Goal: Task Accomplishment & Management: Manage account settings

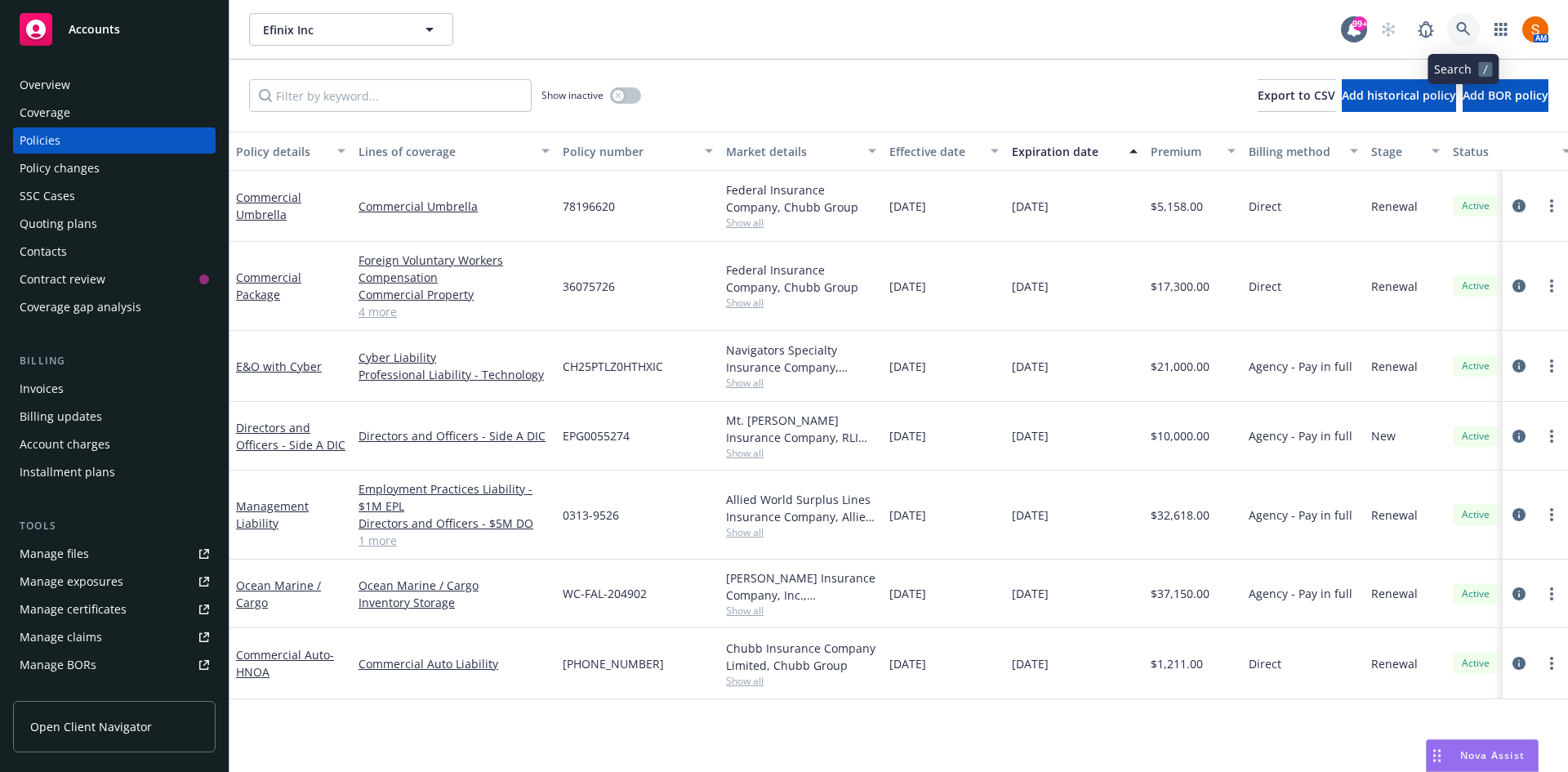
click at [1463, 35] on icon at bounding box center [1463, 29] width 14 height 14
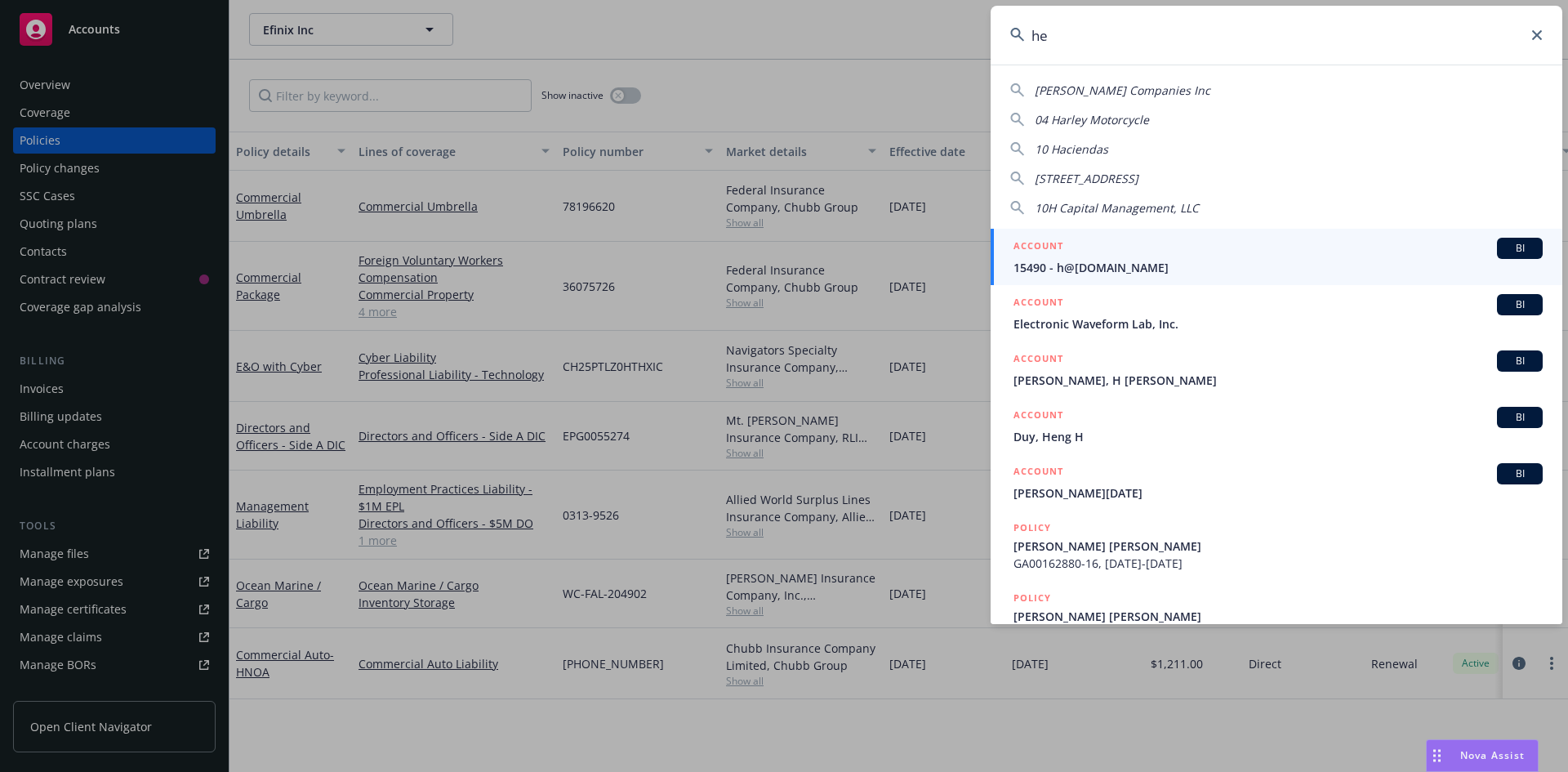
type input "h"
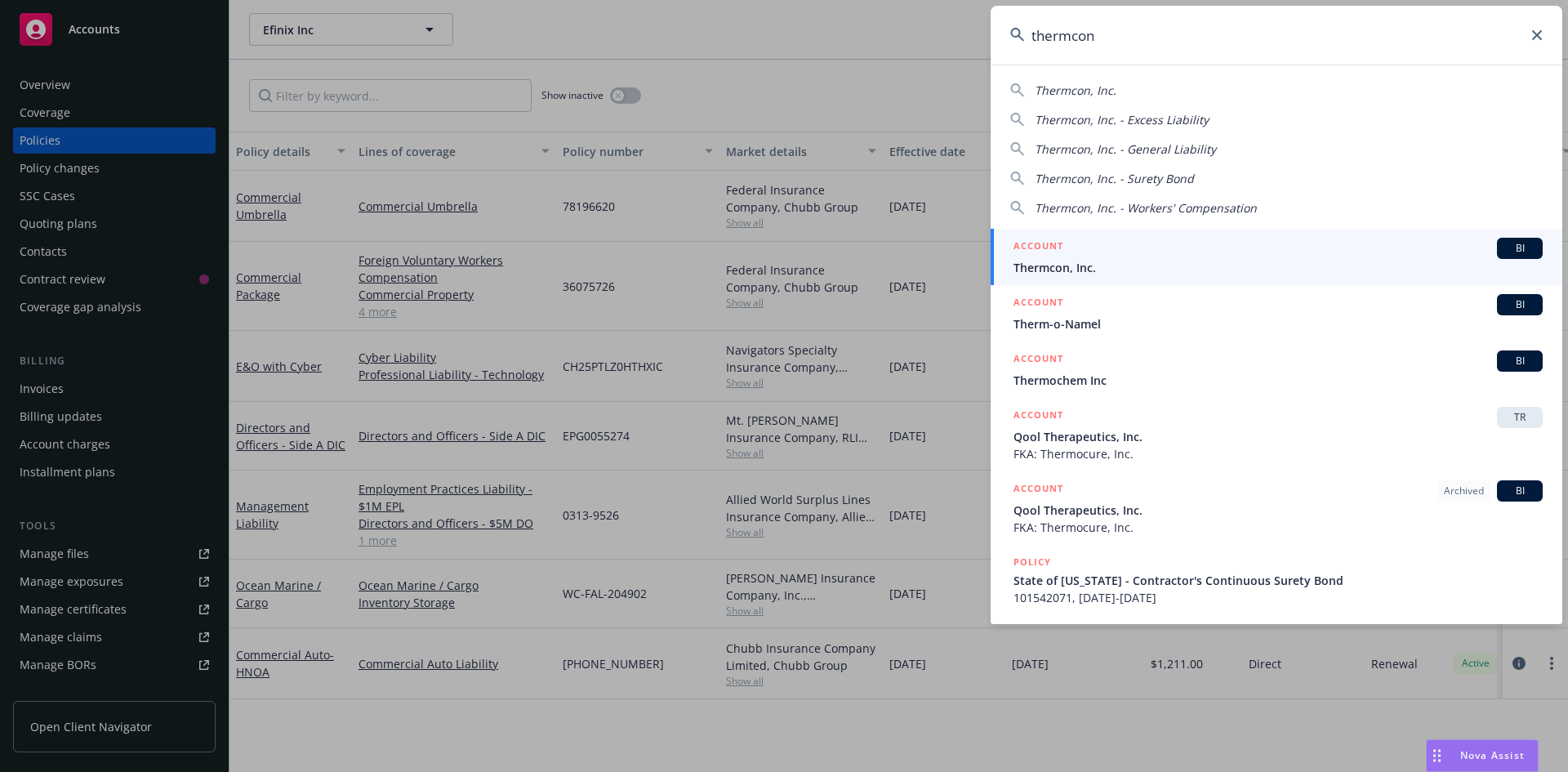
type input "thermcon"
click at [1119, 262] on span "Thermcon, Inc." at bounding box center [1278, 268] width 529 height 17
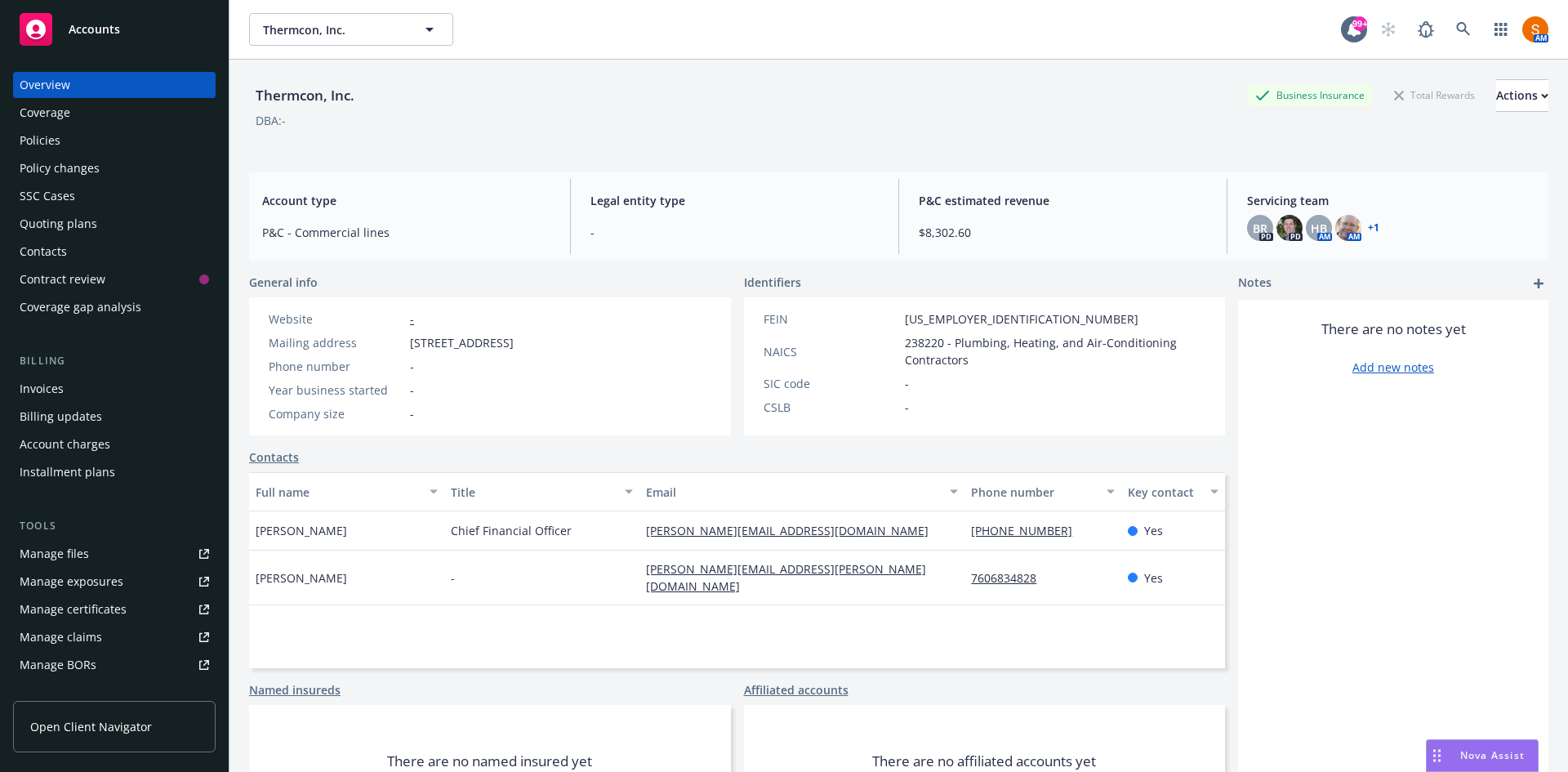
click at [83, 378] on div "Invoices" at bounding box center [114, 388] width 190 height 26
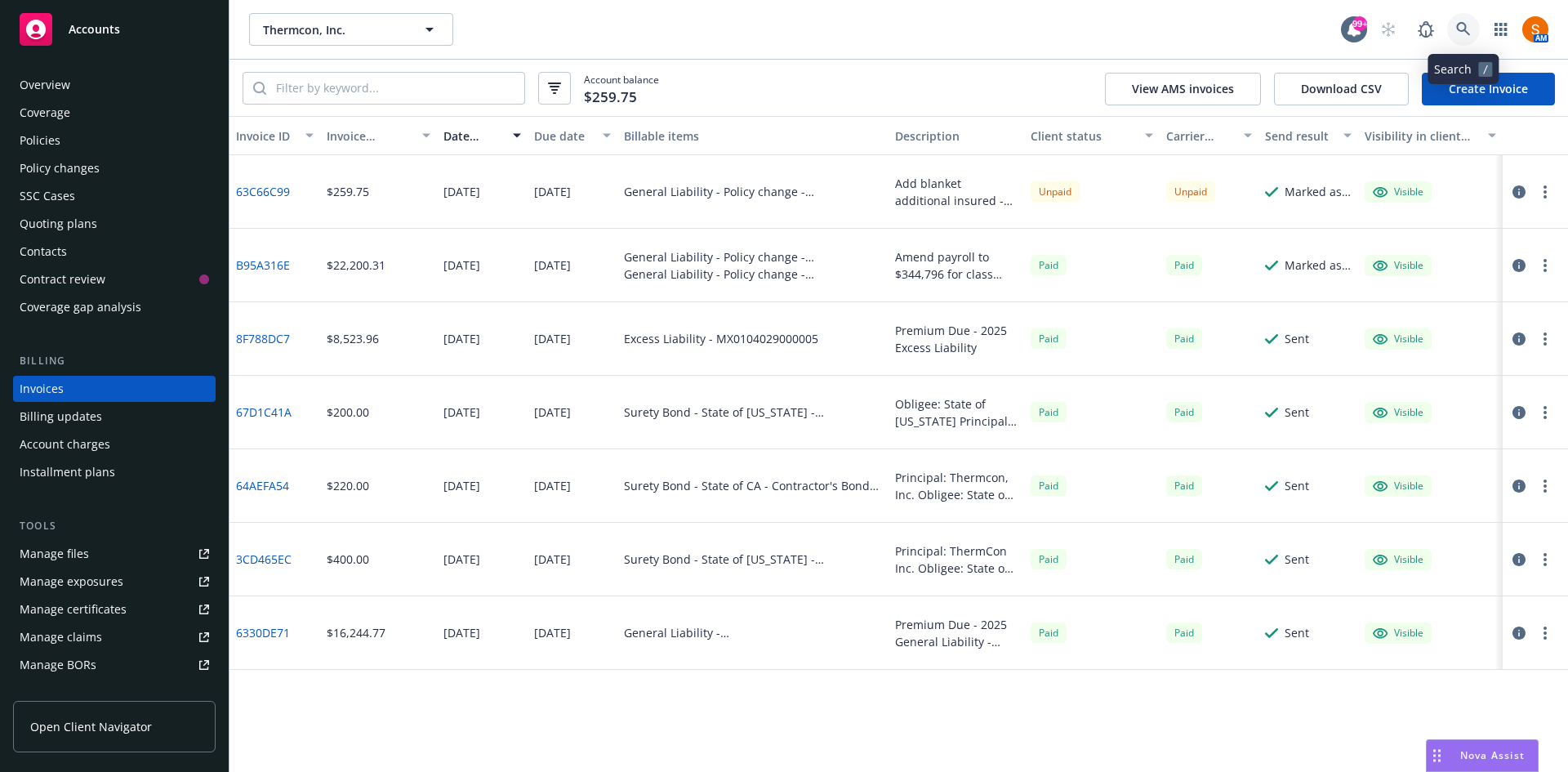
click at [1454, 18] on link at bounding box center [1463, 30] width 33 height 33
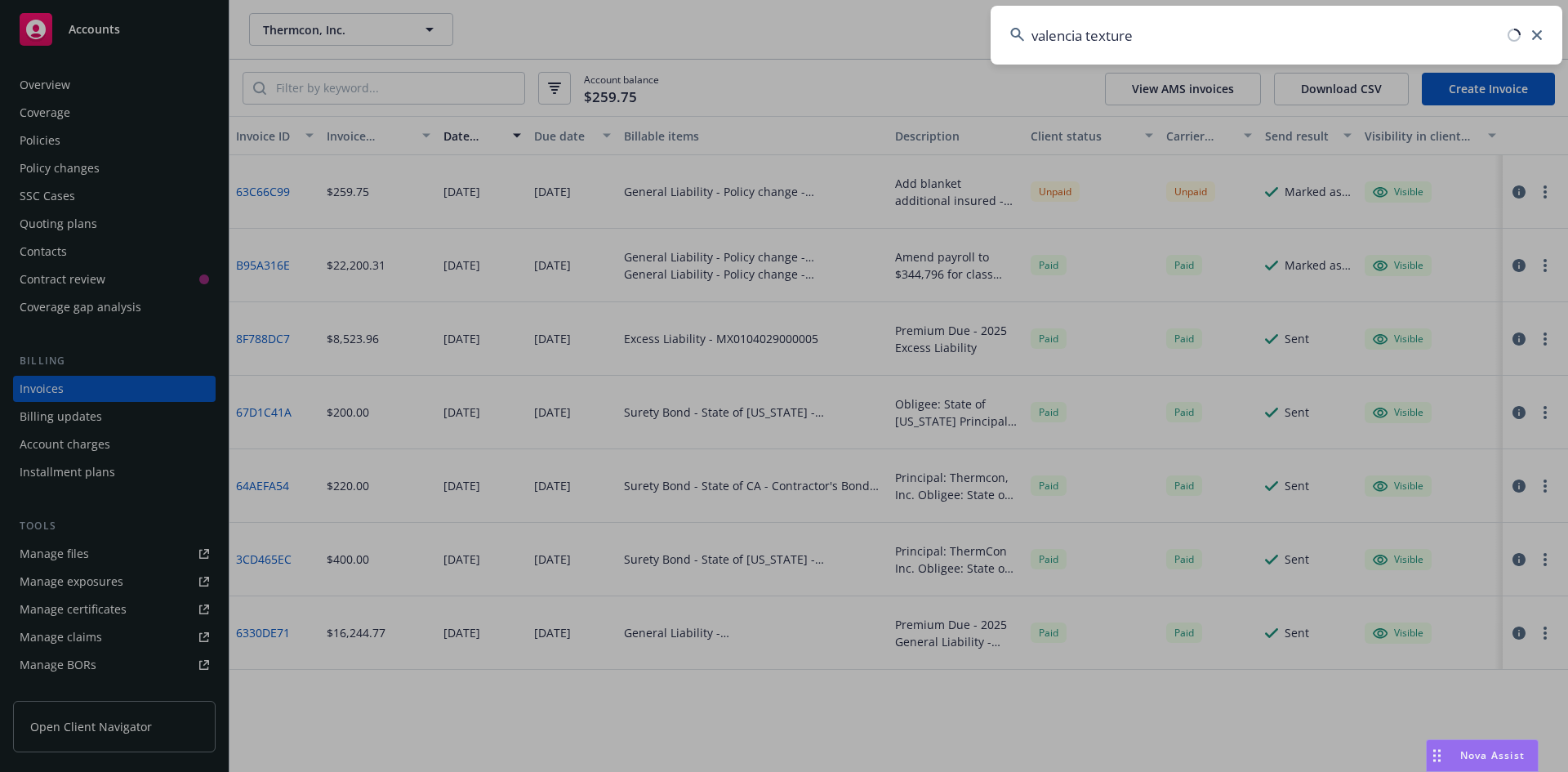
type input "valencia texture"
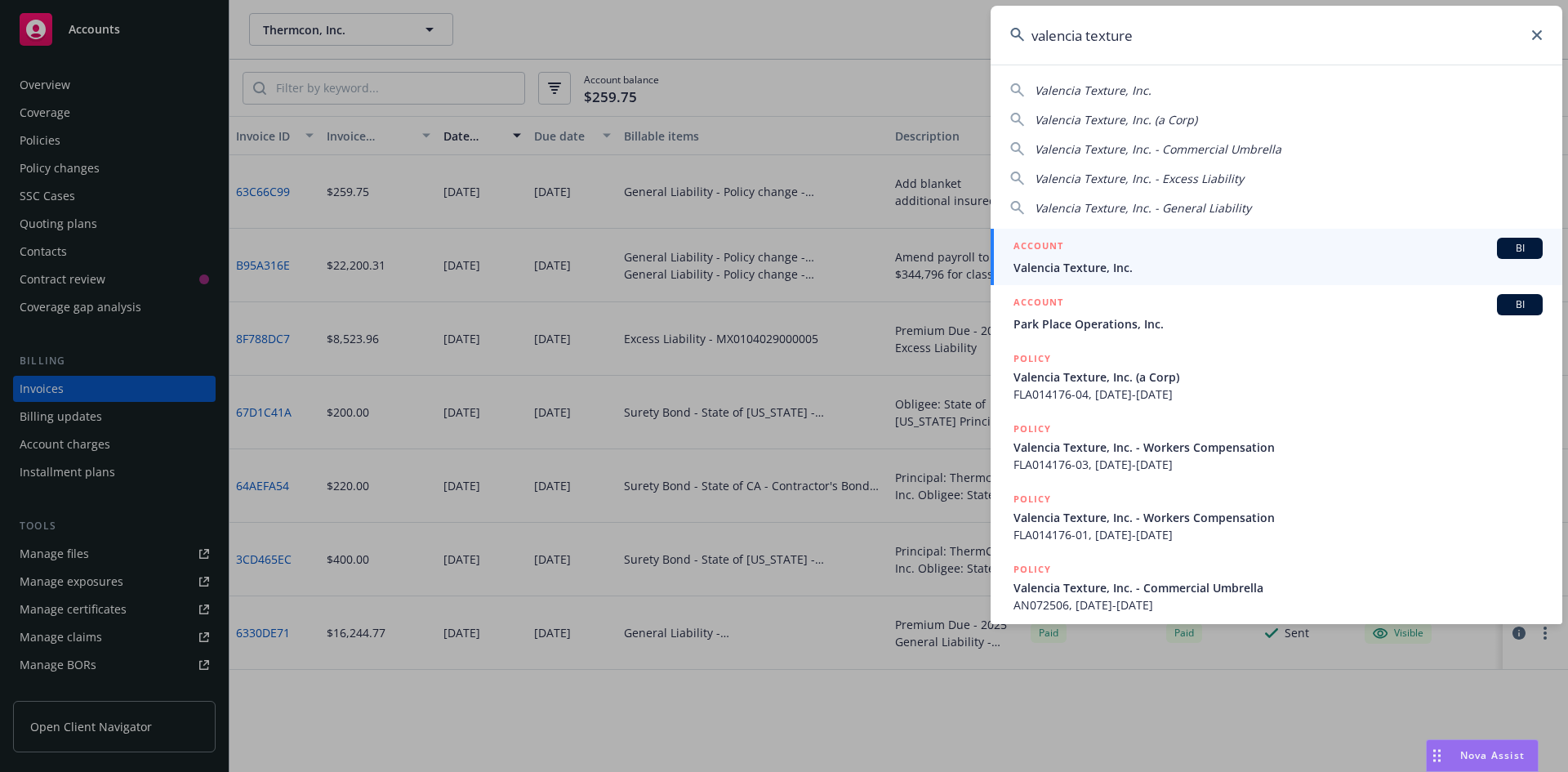
click at [1125, 245] on div "ACCOUNT BI" at bounding box center [1278, 248] width 529 height 21
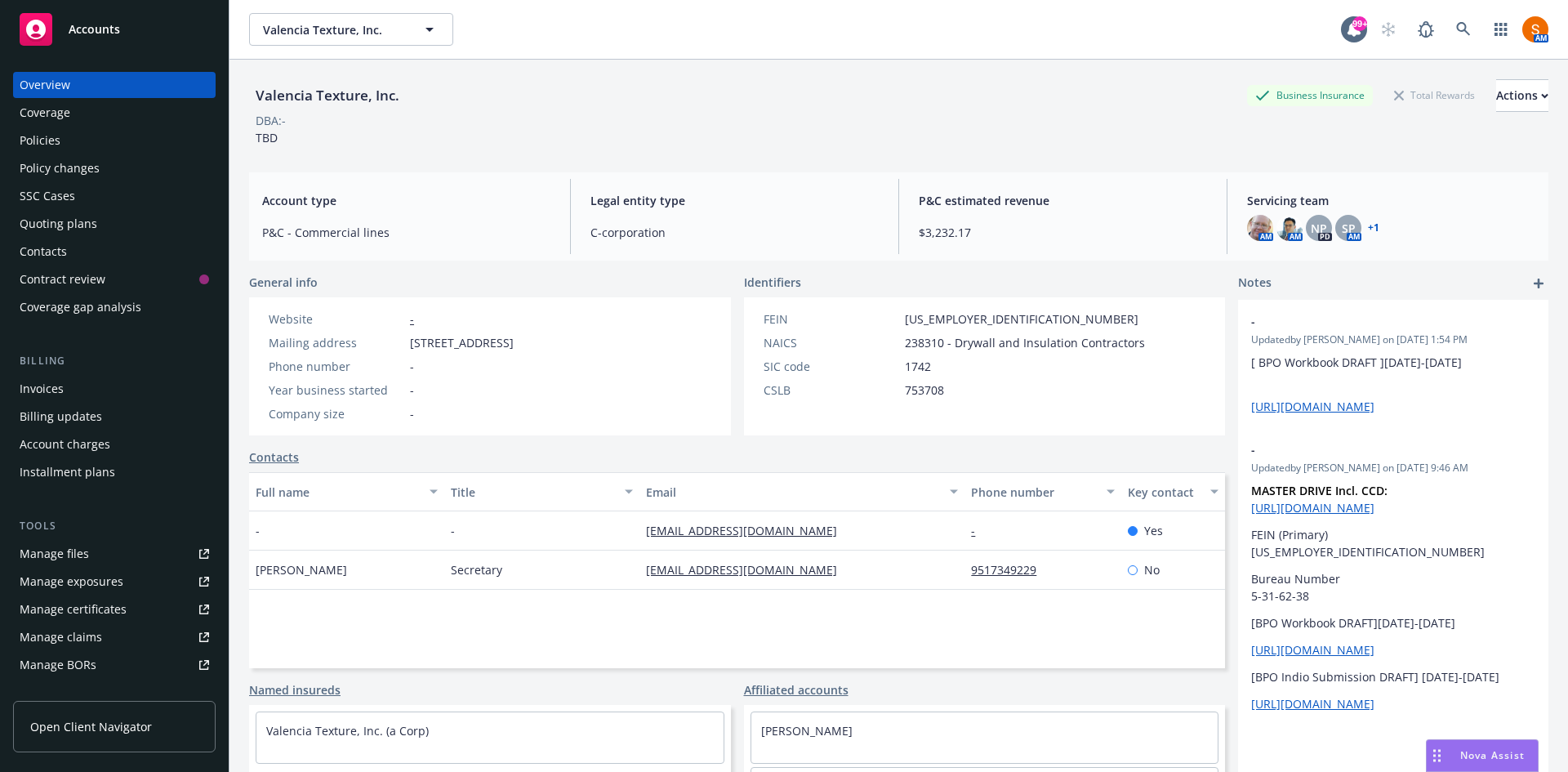
click at [70, 135] on div "Policies" at bounding box center [114, 140] width 190 height 26
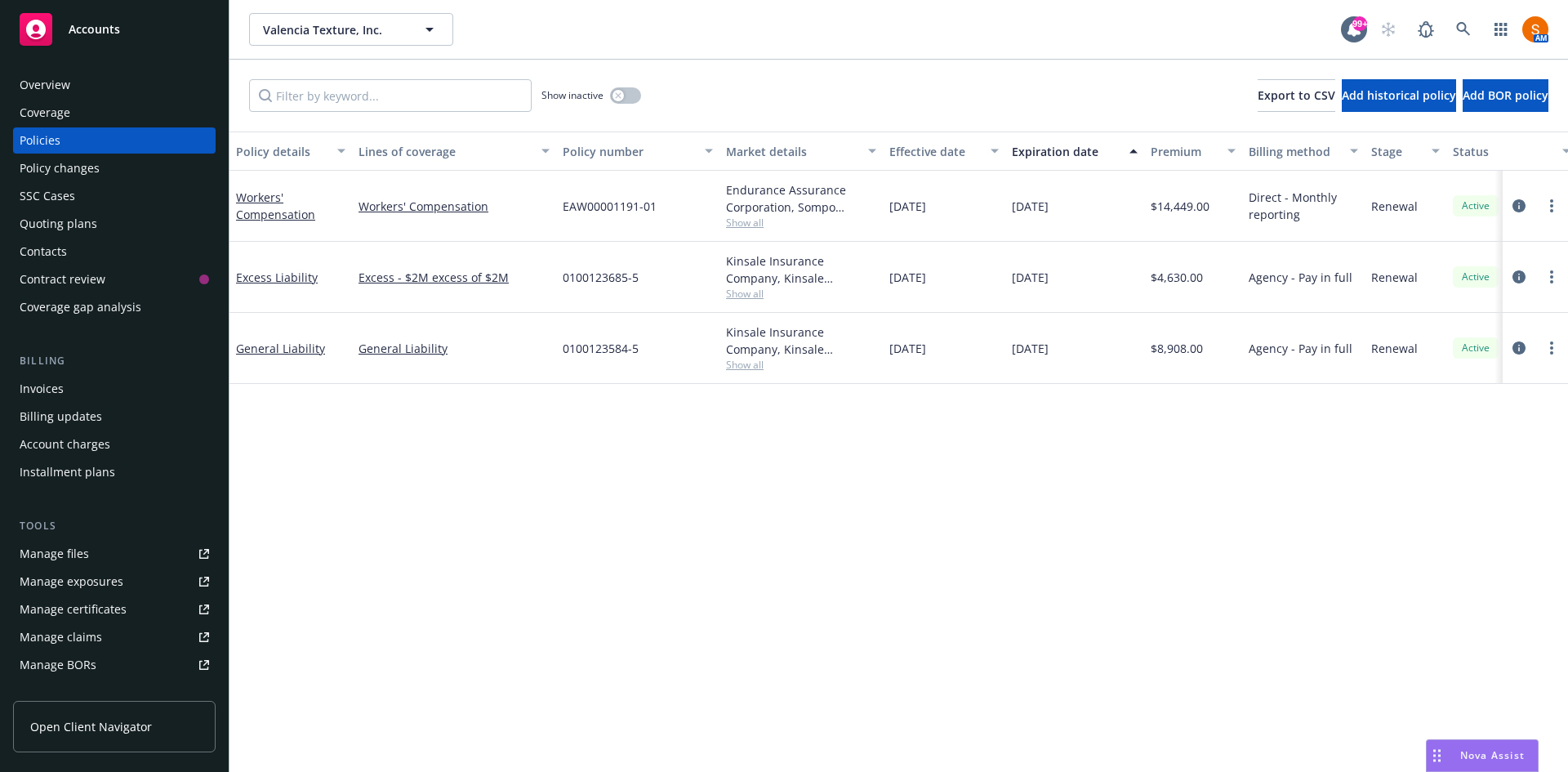
click at [751, 227] on span "Show all" at bounding box center [801, 222] width 151 height 13
click at [1525, 213] on link "circleInformation" at bounding box center [1519, 205] width 19 height 19
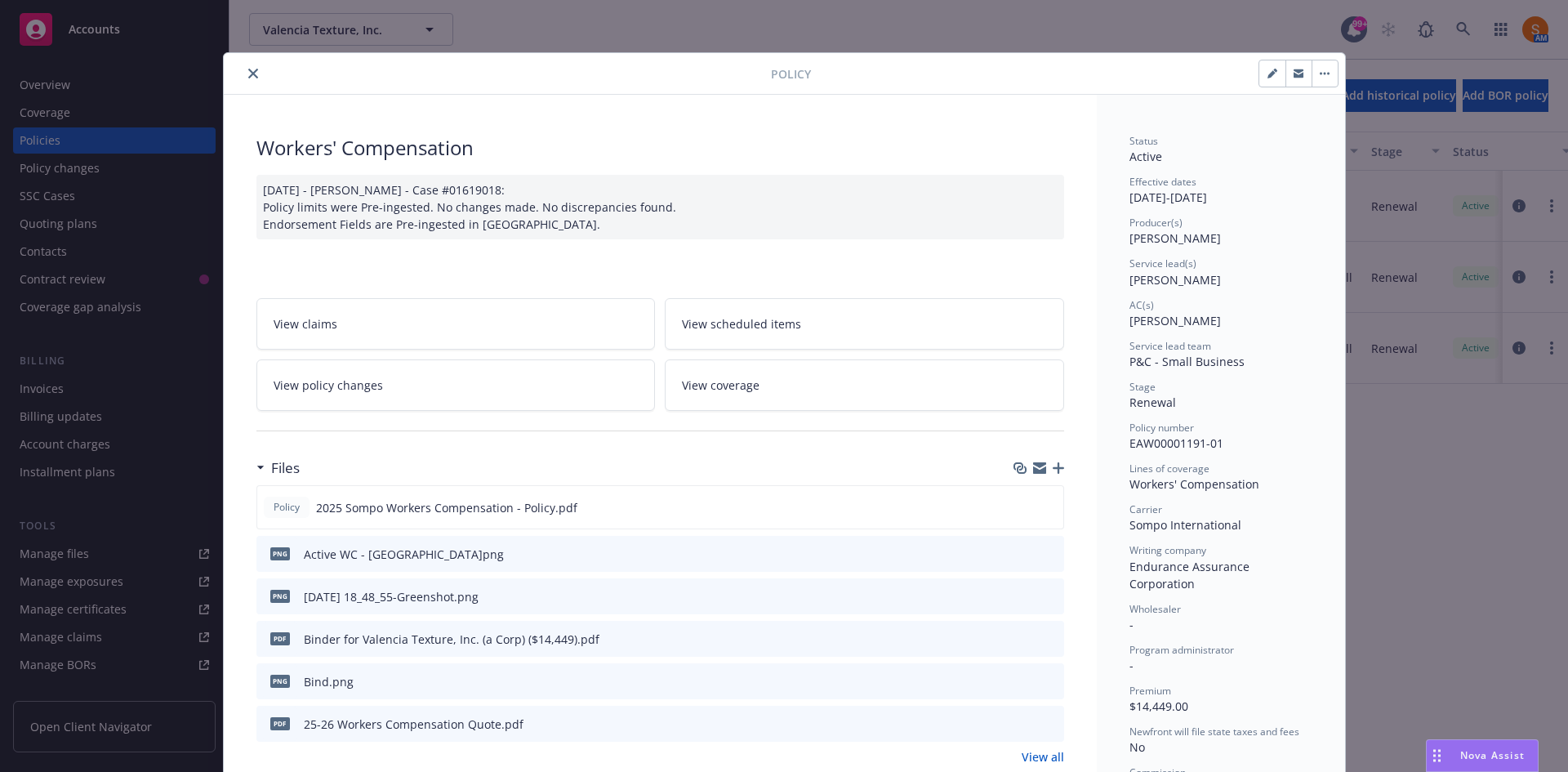
scroll to position [49, 0]
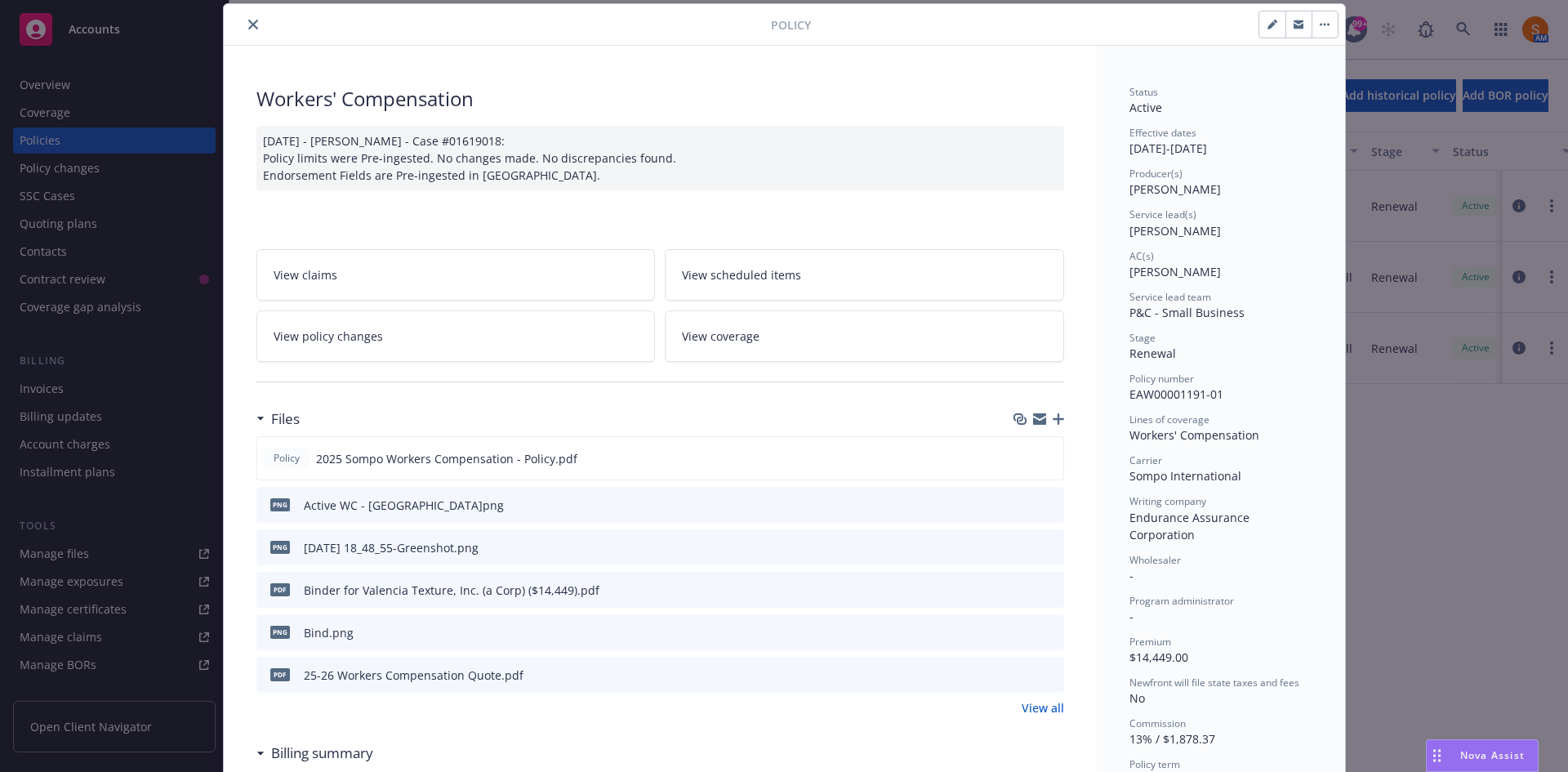
click at [1043, 680] on button at bounding box center [1049, 675] width 14 height 17
click at [1044, 672] on icon "preview file" at bounding box center [1048, 674] width 14 height 12
click at [248, 25] on icon "close" at bounding box center [253, 24] width 10 height 10
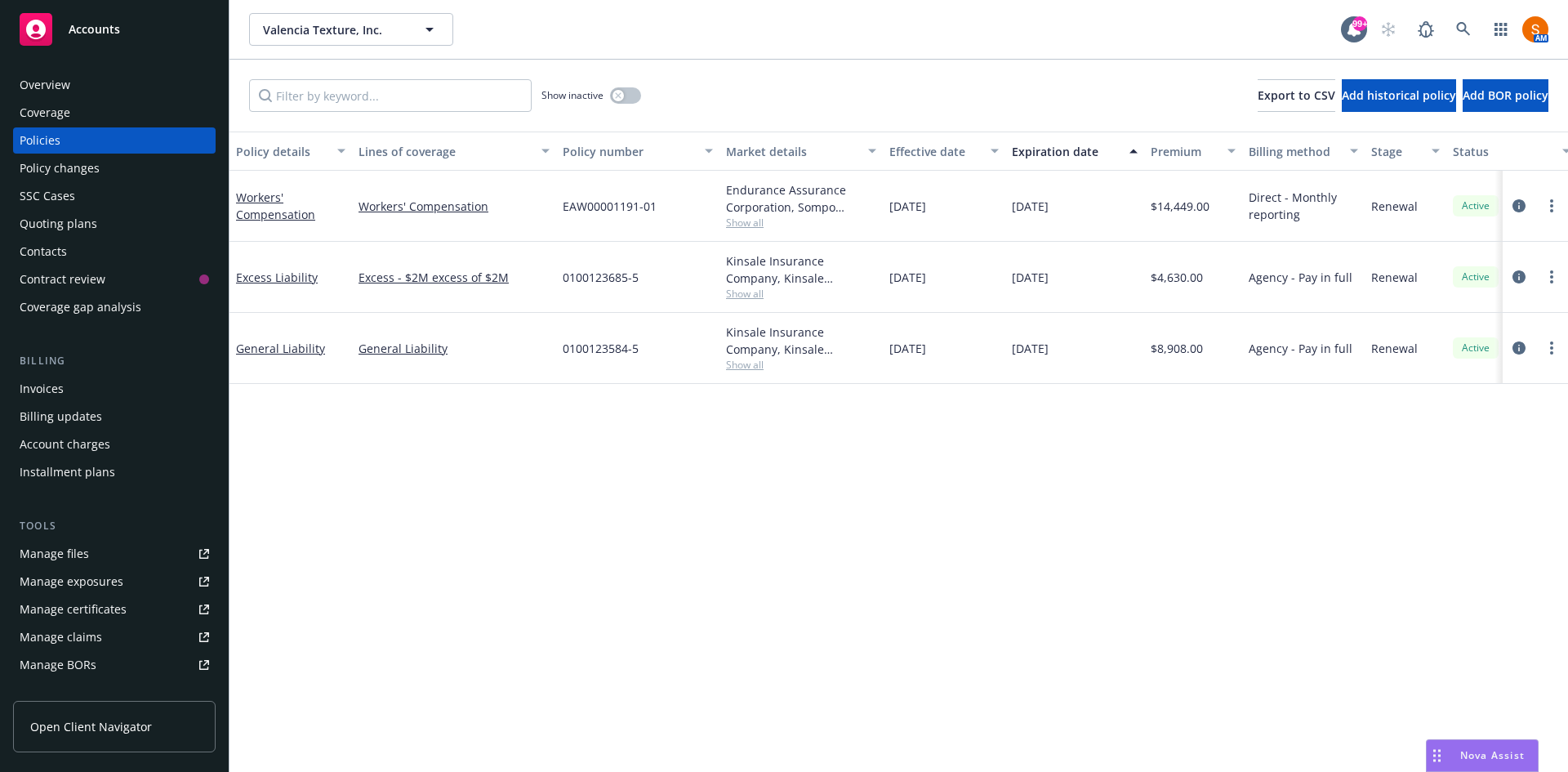
click at [642, 93] on div "Show inactive Export to CSV Add historical policy Add BOR policy" at bounding box center [899, 95] width 1339 height 72
drag, startPoint x: 642, startPoint y: 93, endPoint x: 630, endPoint y: 92, distance: 12.0
click at [630, 92] on div "Show inactive Export to CSV Add historical policy Add BOR policy" at bounding box center [899, 95] width 1339 height 72
click at [630, 92] on button "button" at bounding box center [625, 95] width 31 height 16
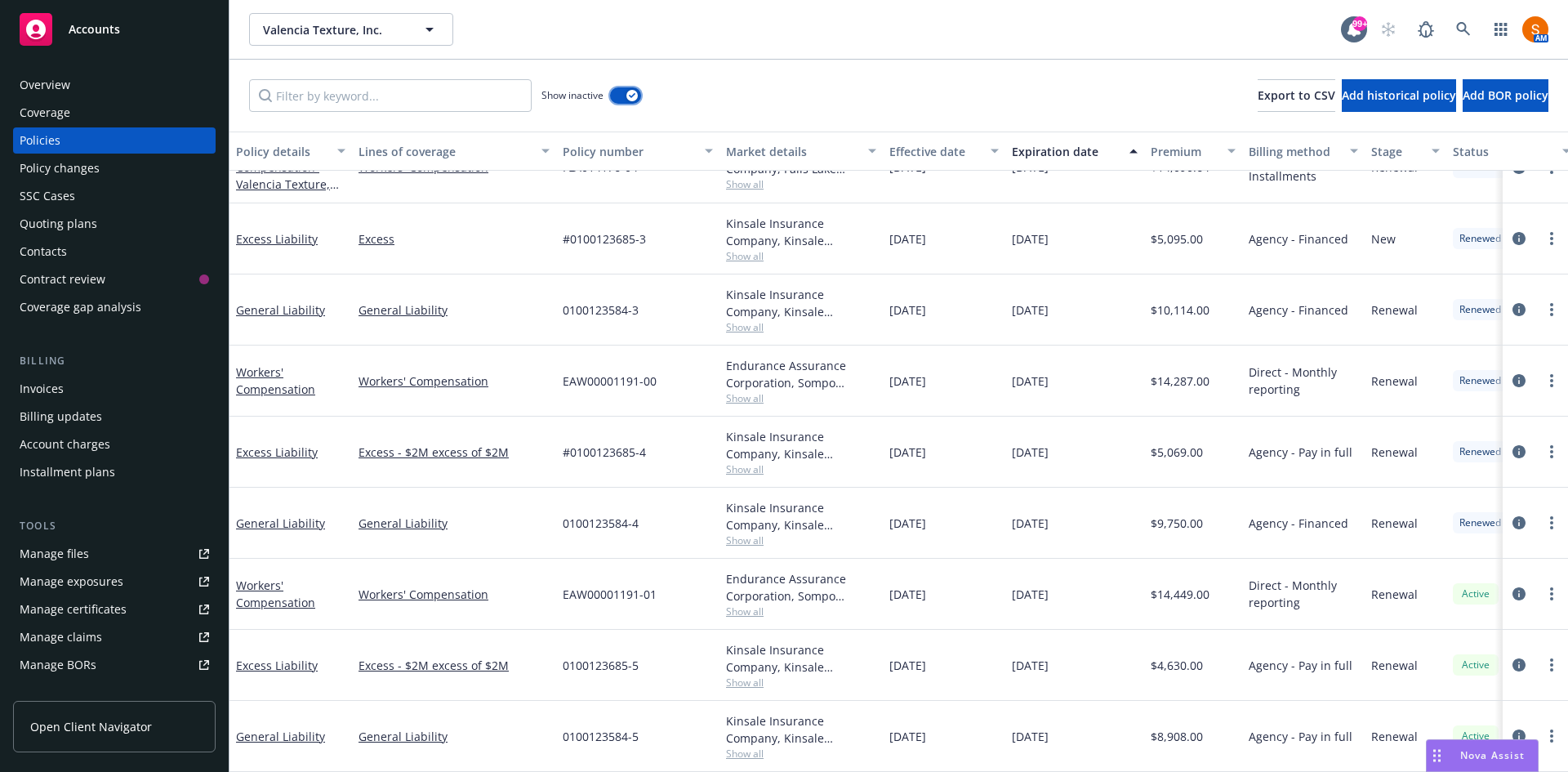
scroll to position [839, 0]
click at [621, 372] on span "EAW00001191-00" at bounding box center [610, 381] width 94 height 17
copy span "EAW00001191-00"
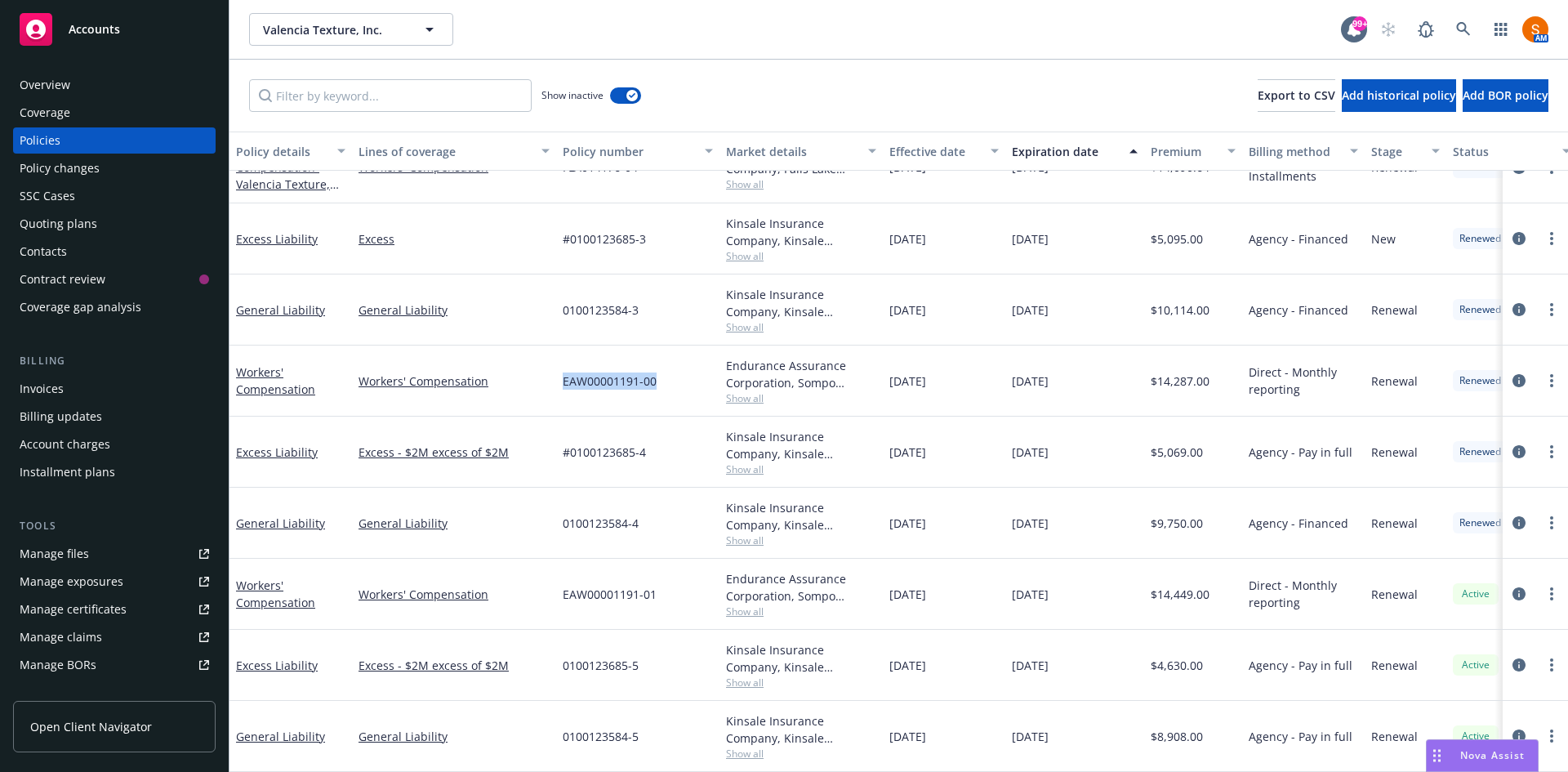
click at [61, 382] on div "Invoices" at bounding box center [41, 388] width 44 height 26
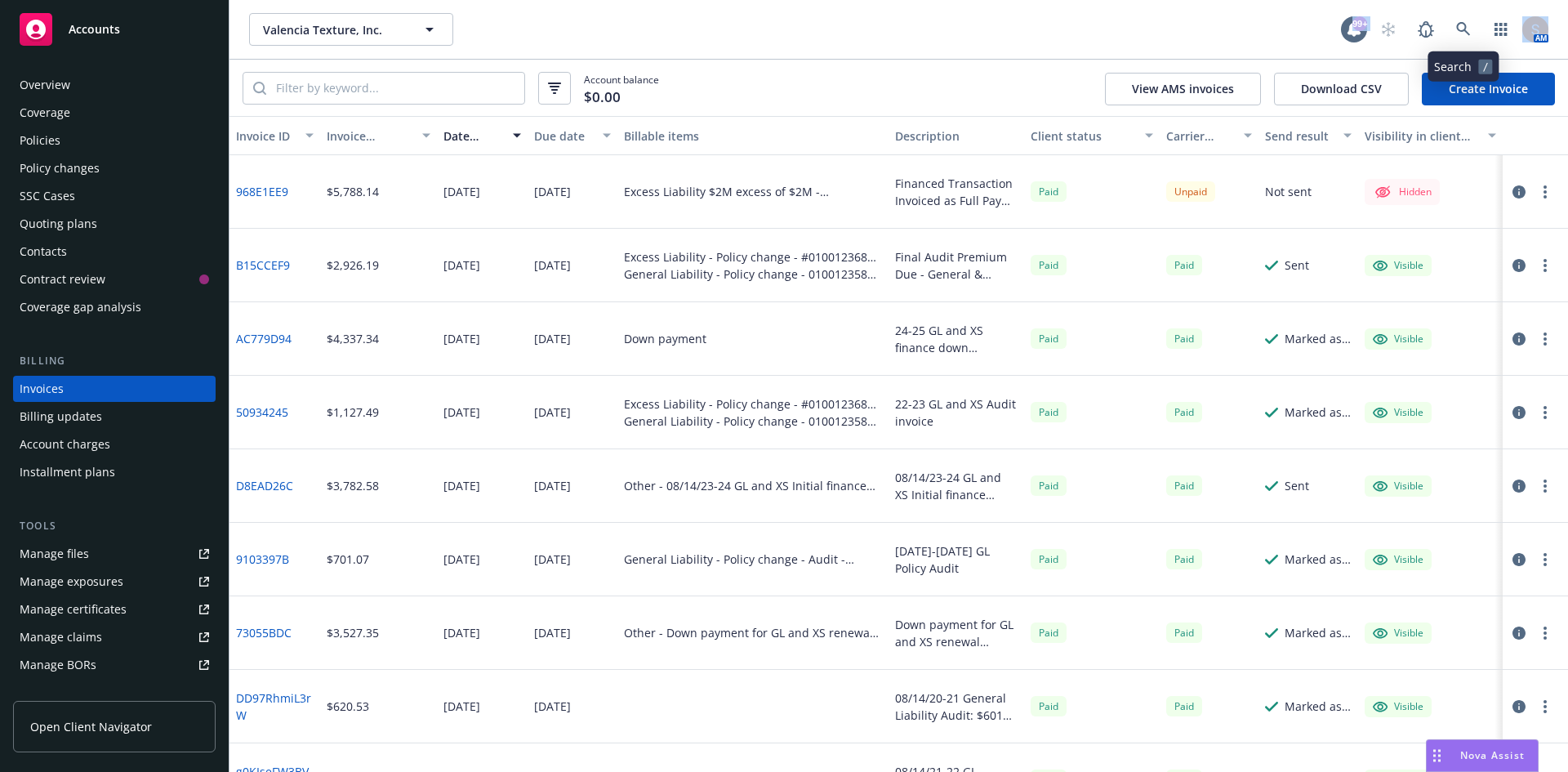
drag, startPoint x: 1048, startPoint y: 36, endPoint x: 1458, endPoint y: 26, distance: 410.1
click at [1458, 26] on div "Valencia Texture, Inc. Valencia Texture, Inc. 99+ AM" at bounding box center [899, 29] width 1339 height 58
click at [1458, 26] on icon at bounding box center [1463, 29] width 13 height 13
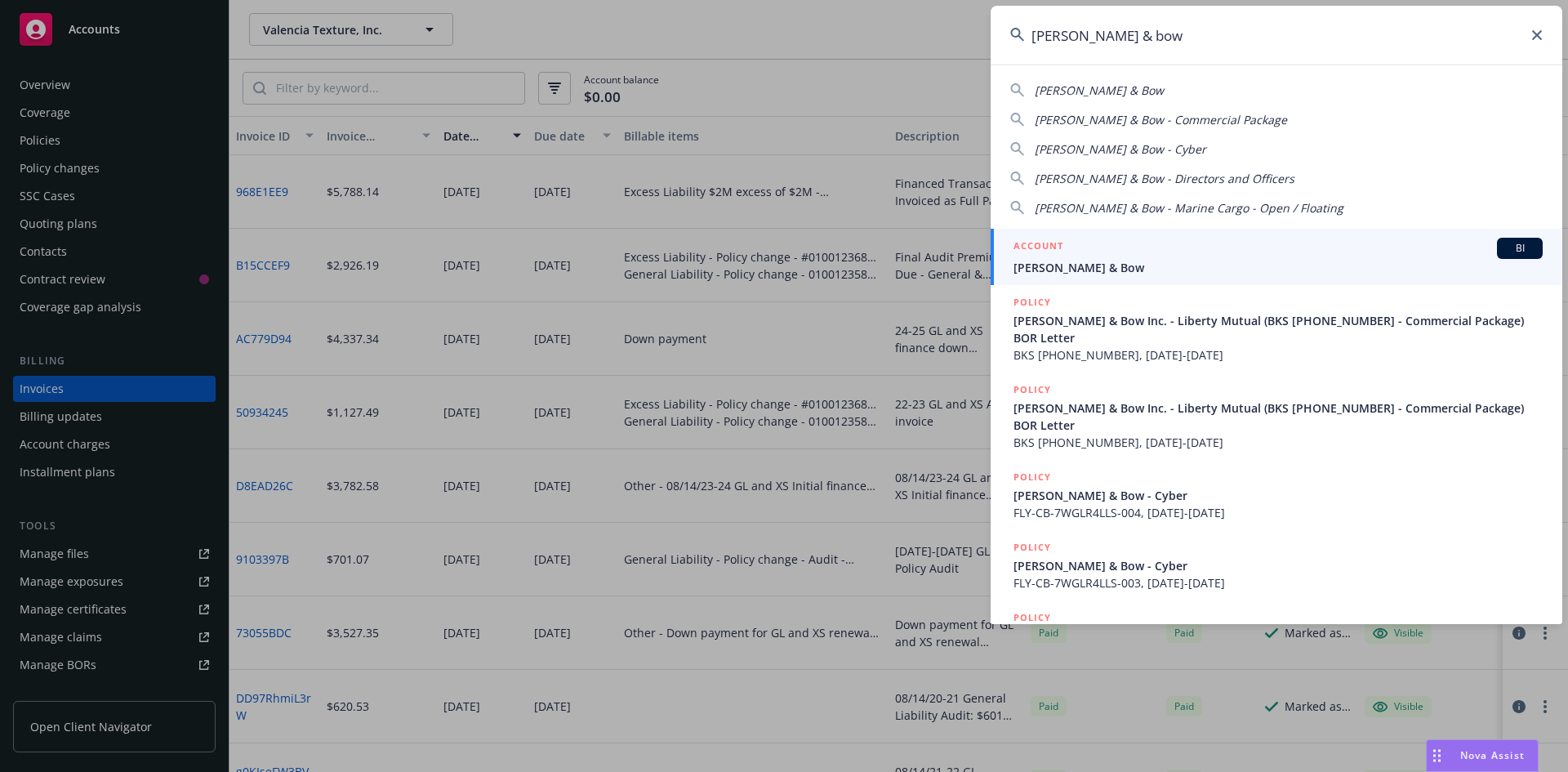
type input "mott & bow"
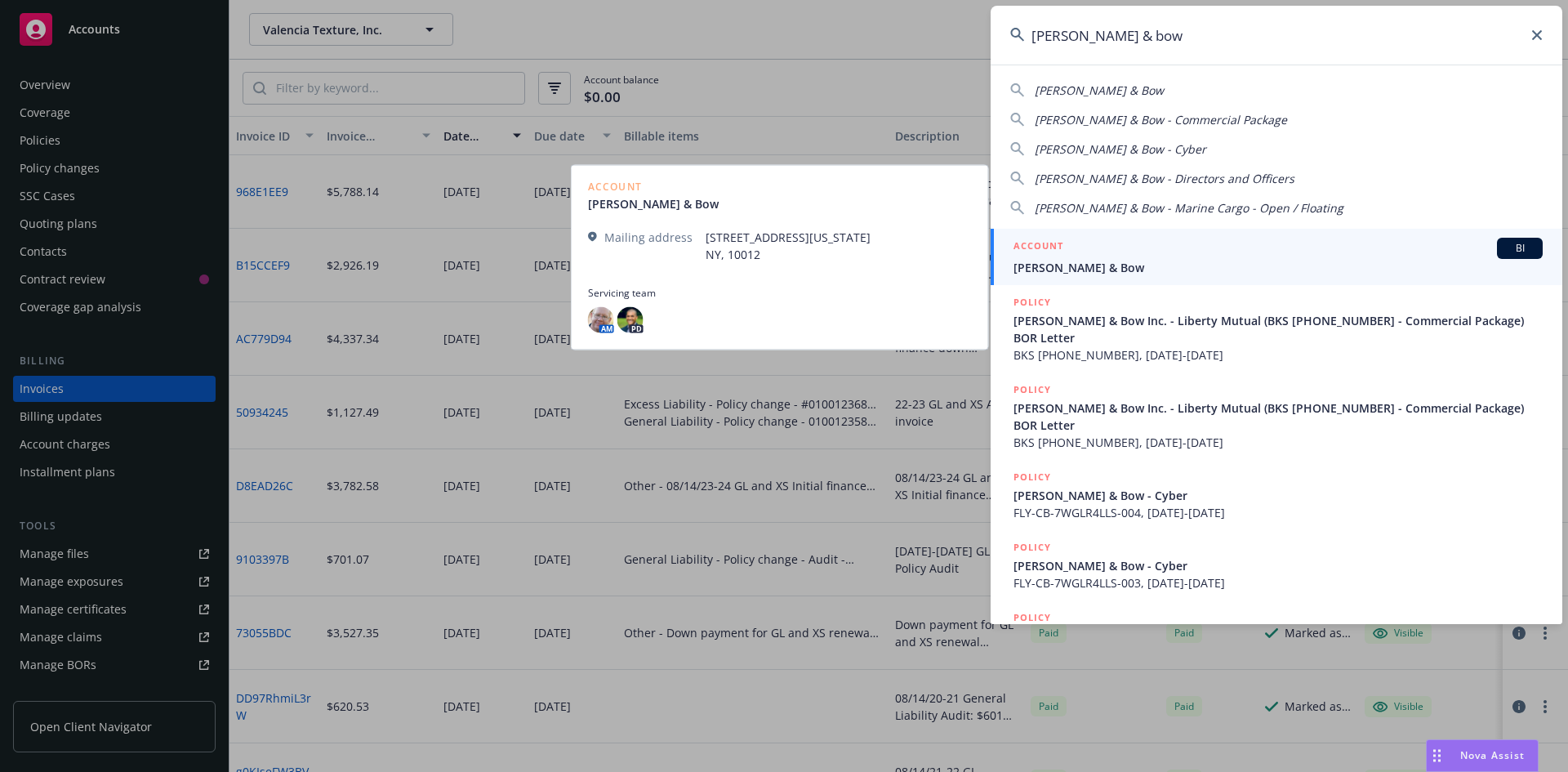
click at [1169, 260] on span "[PERSON_NAME] & Bow" at bounding box center [1278, 268] width 529 height 17
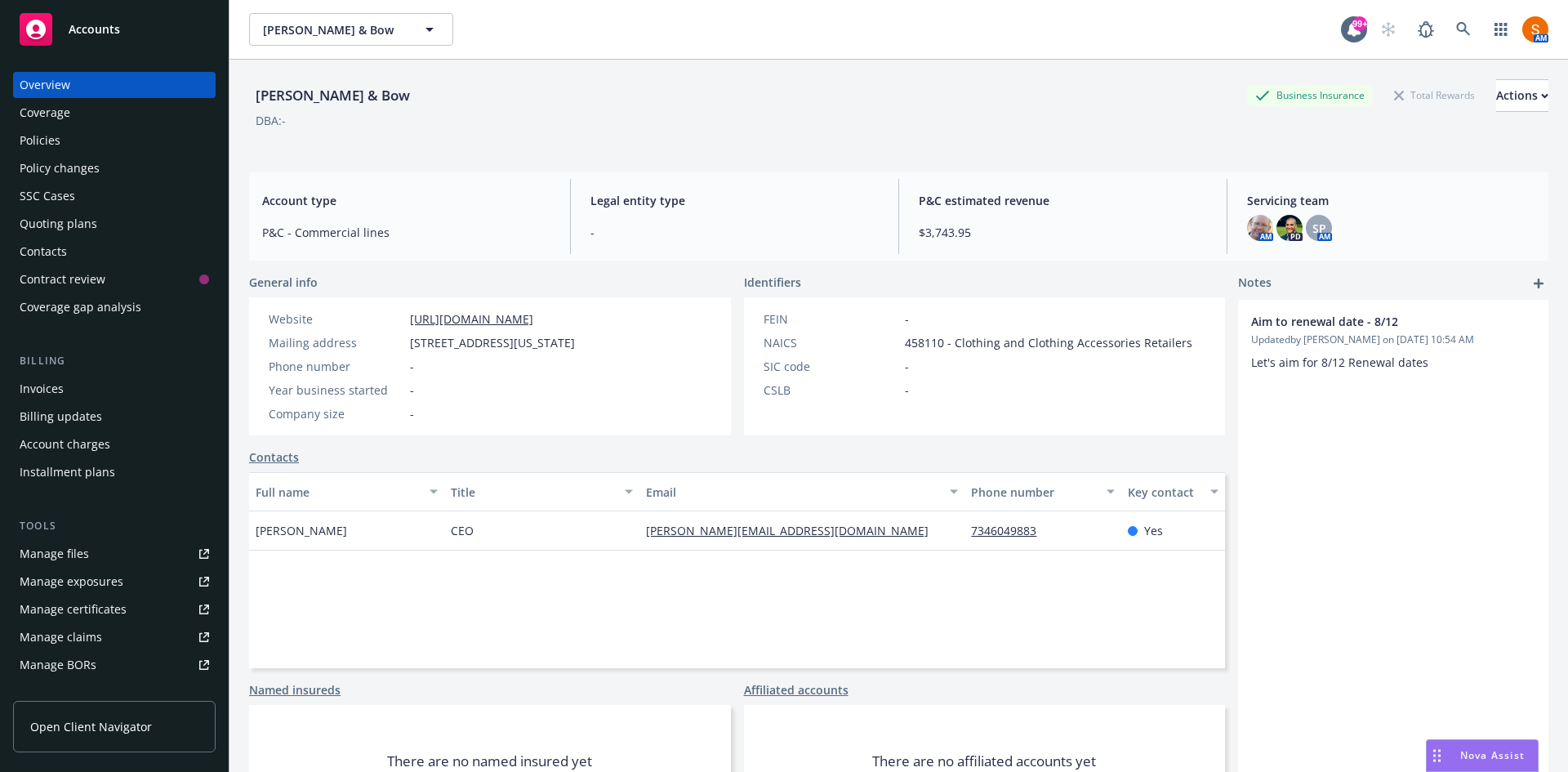
click at [73, 137] on div "Policies" at bounding box center [114, 140] width 190 height 26
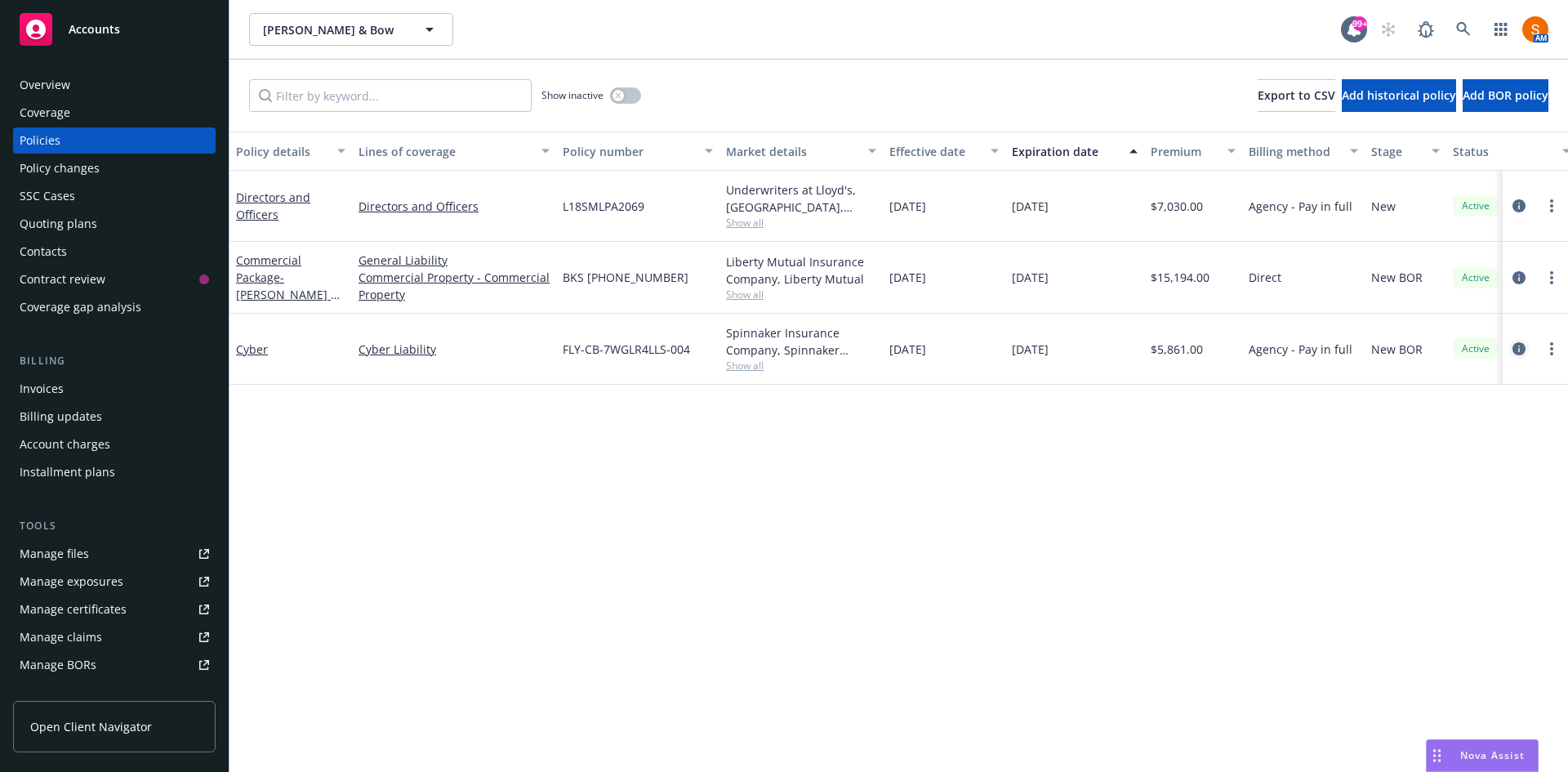
click at [1514, 348] on icon "circleInformation" at bounding box center [1519, 349] width 13 height 13
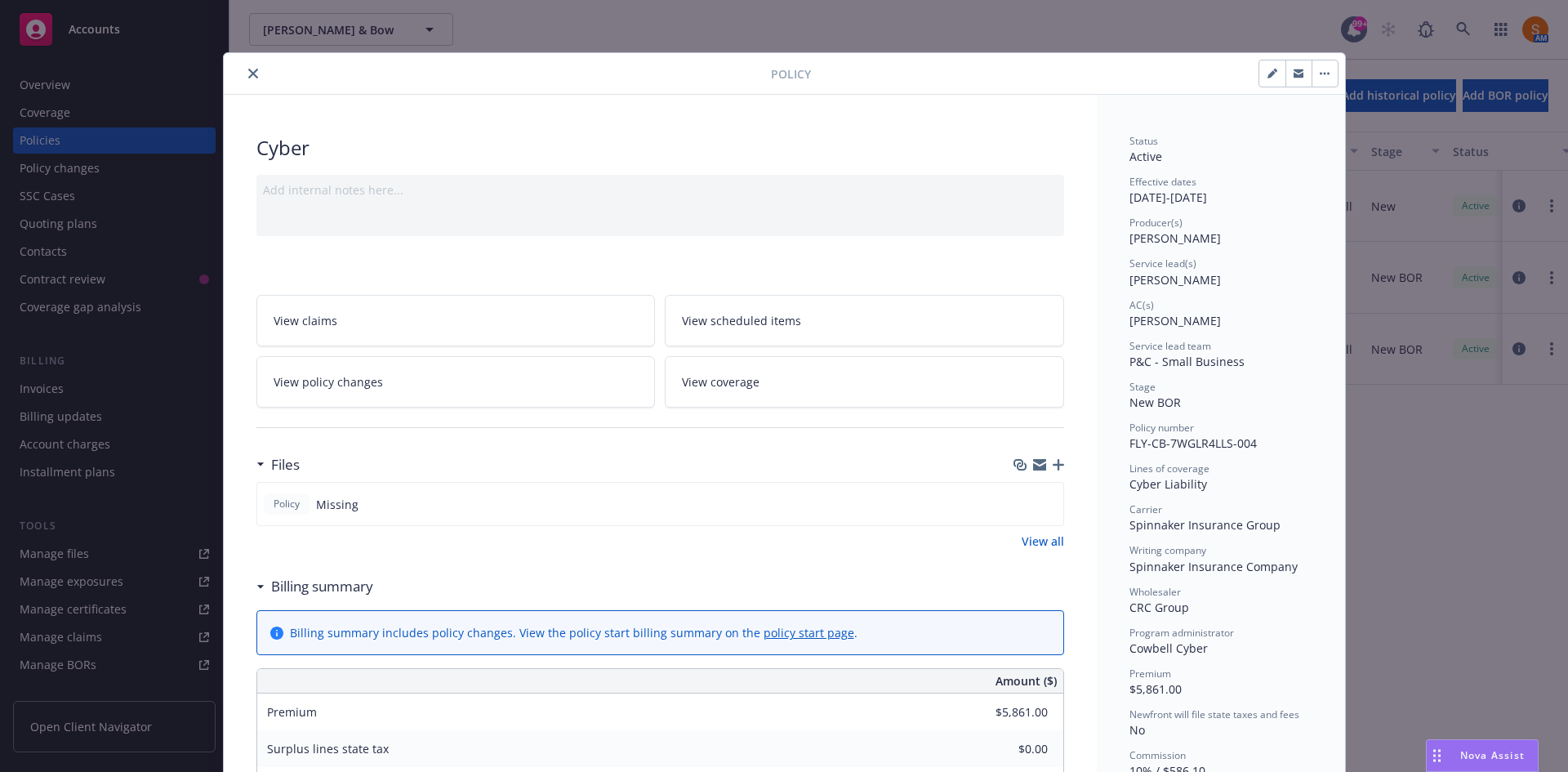
click at [1053, 465] on icon "button" at bounding box center [1059, 465] width 12 height 12
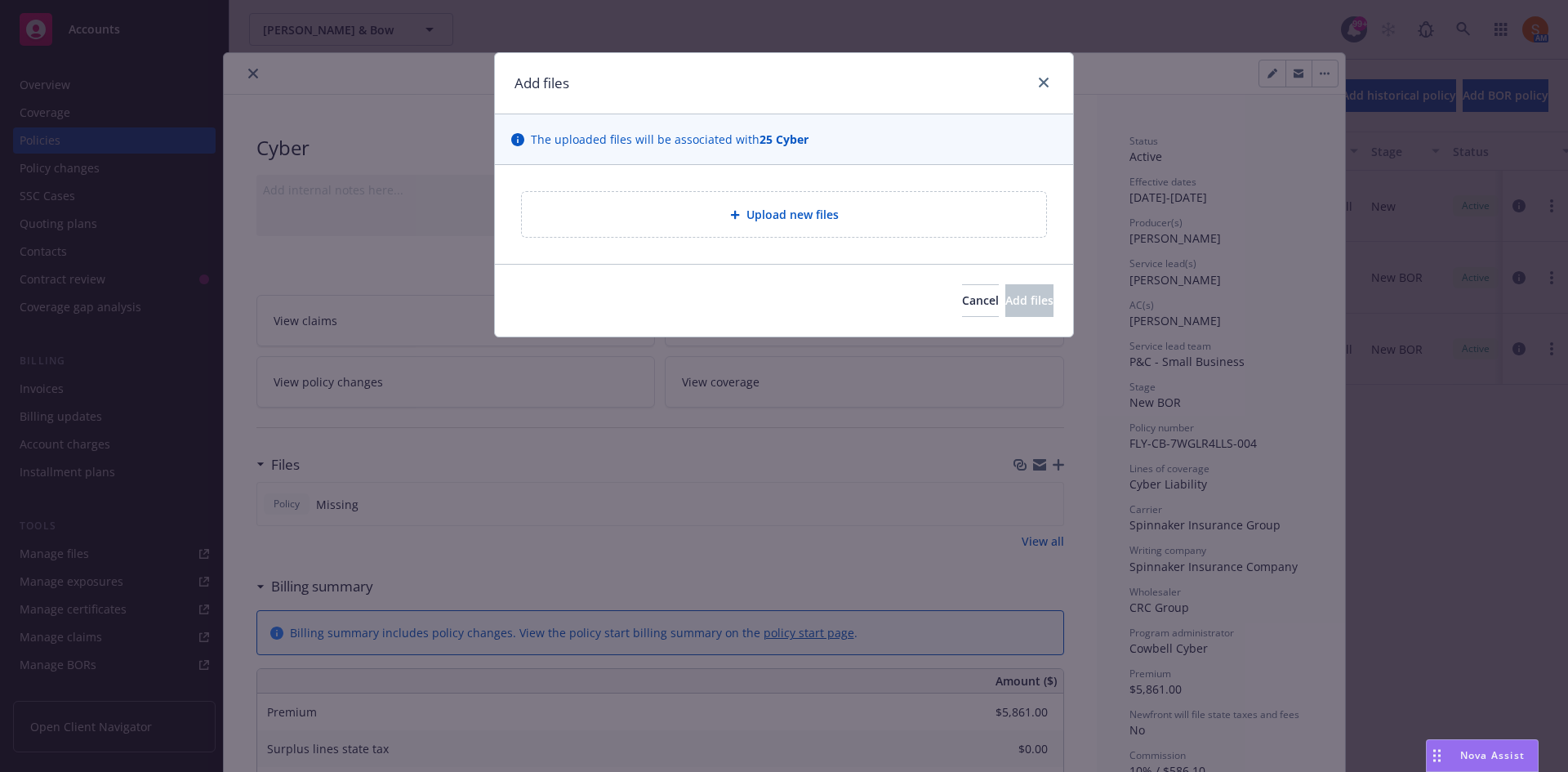
click at [807, 229] on div "Upload new files" at bounding box center [784, 214] width 525 height 45
type textarea "x"
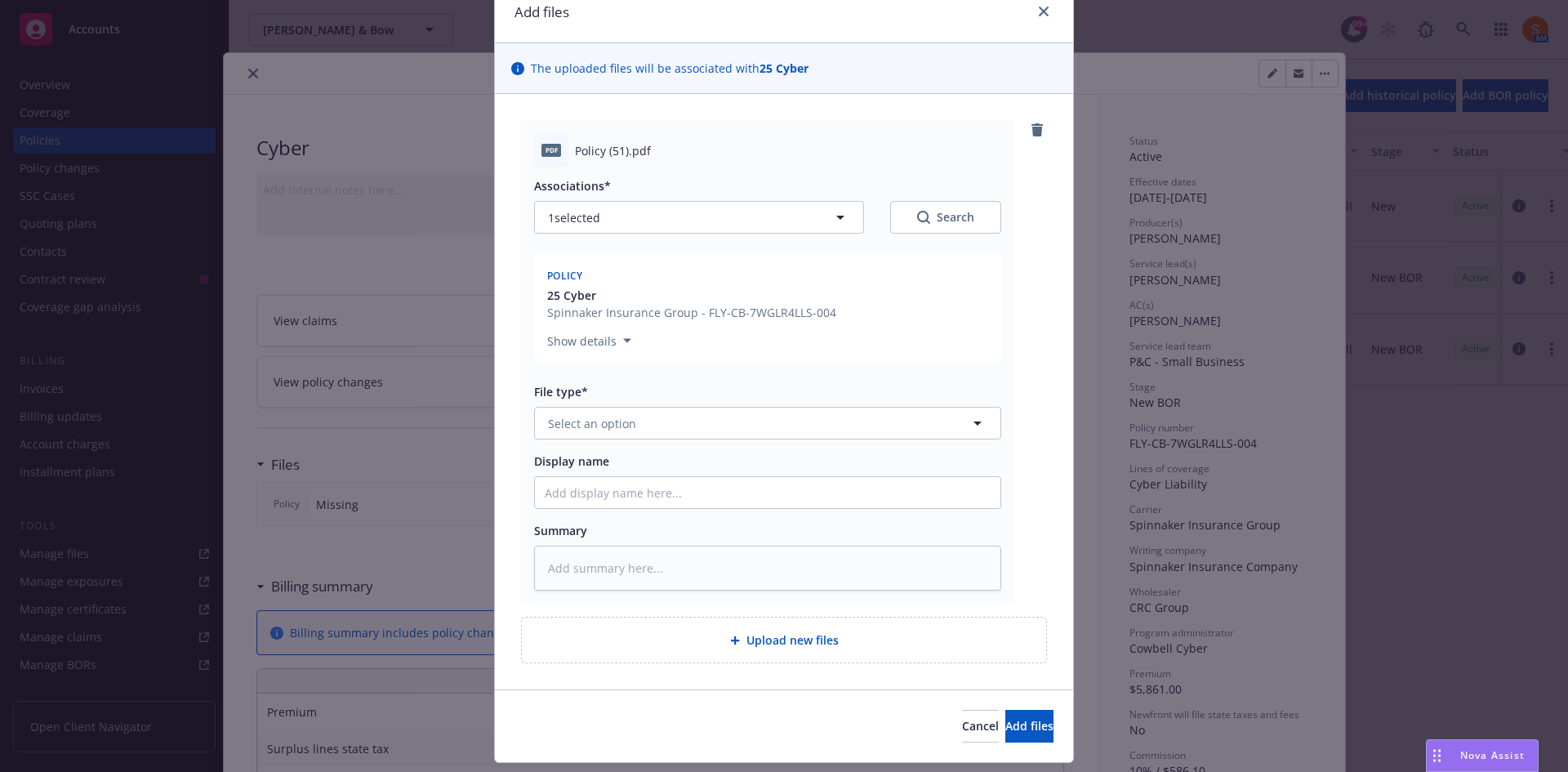
scroll to position [76, 0]
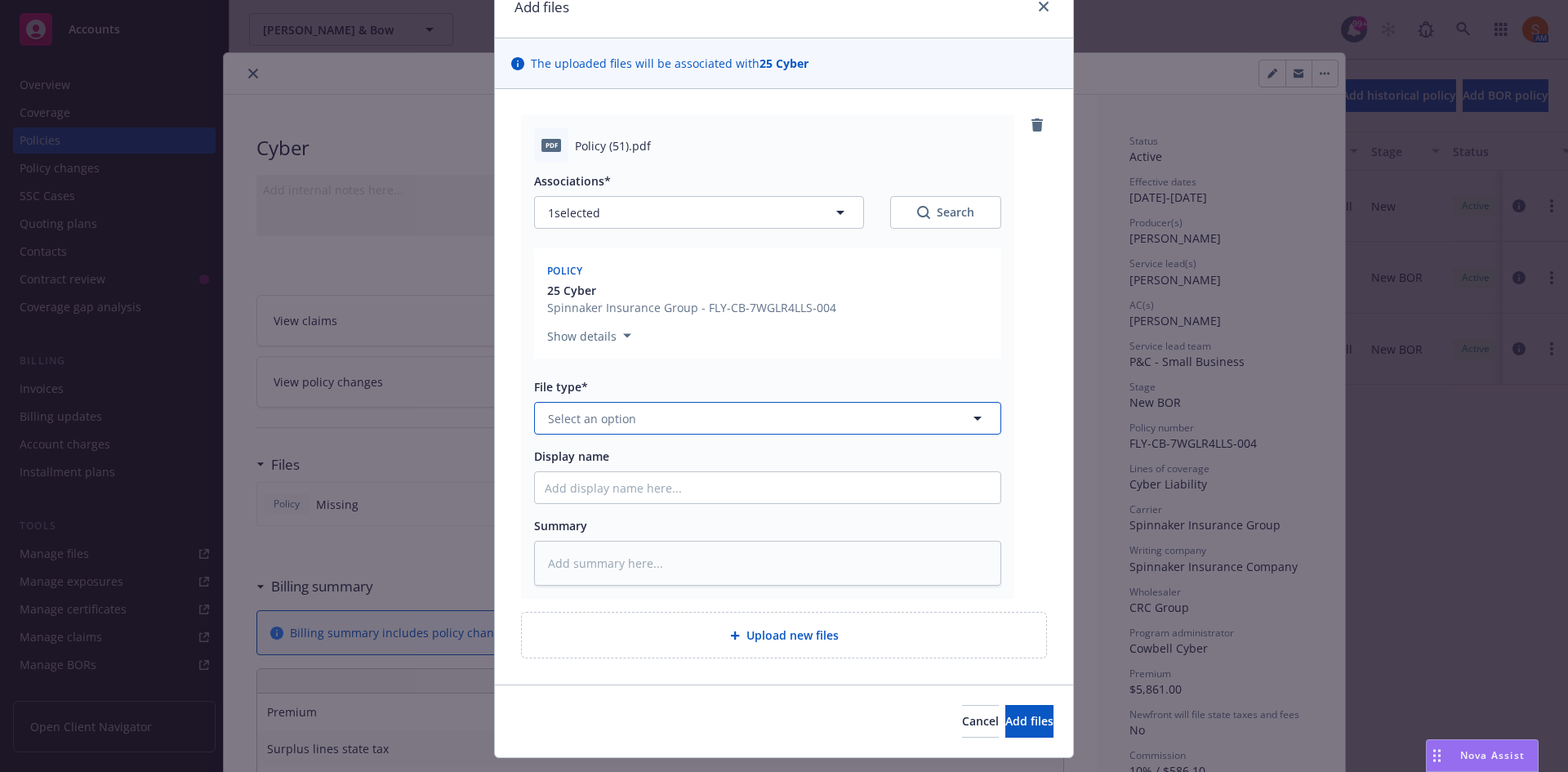
click at [652, 427] on button "Select an option" at bounding box center [767, 418] width 467 height 33
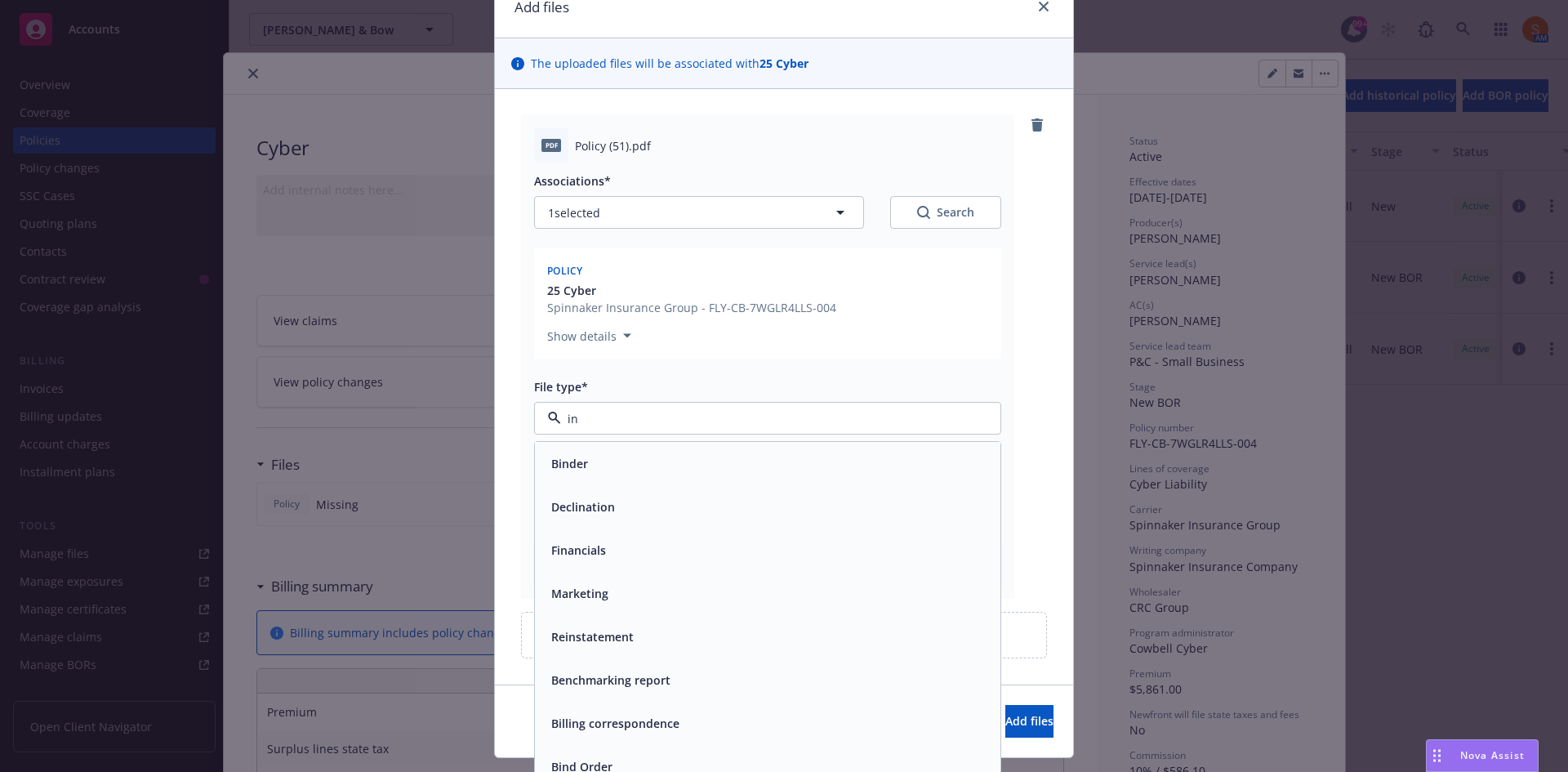
type input "i"
type input "poli"
click at [619, 476] on div "Policy" at bounding box center [767, 463] width 465 height 43
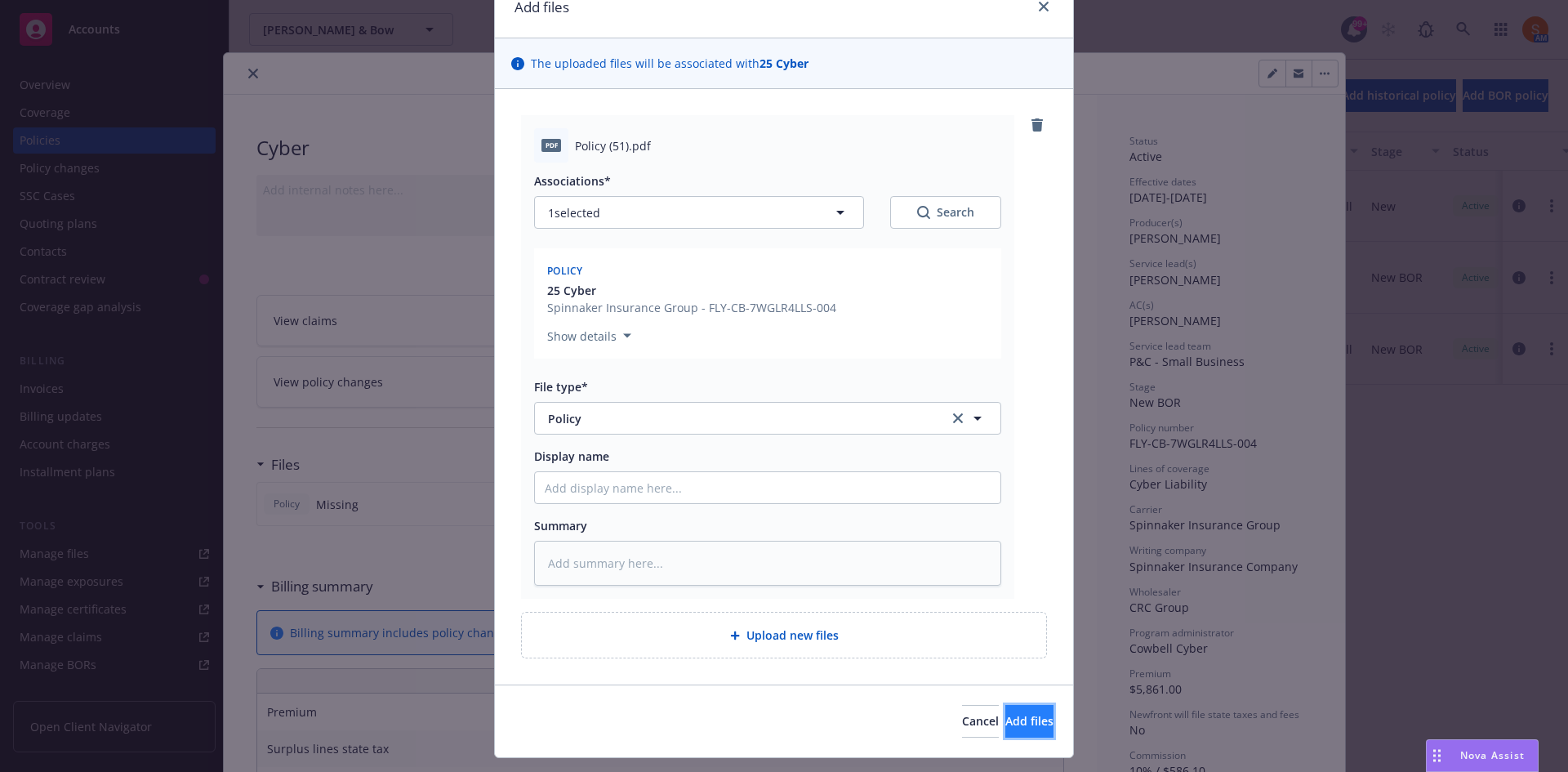
click at [1005, 714] on span "Add files" at bounding box center [1029, 720] width 48 height 15
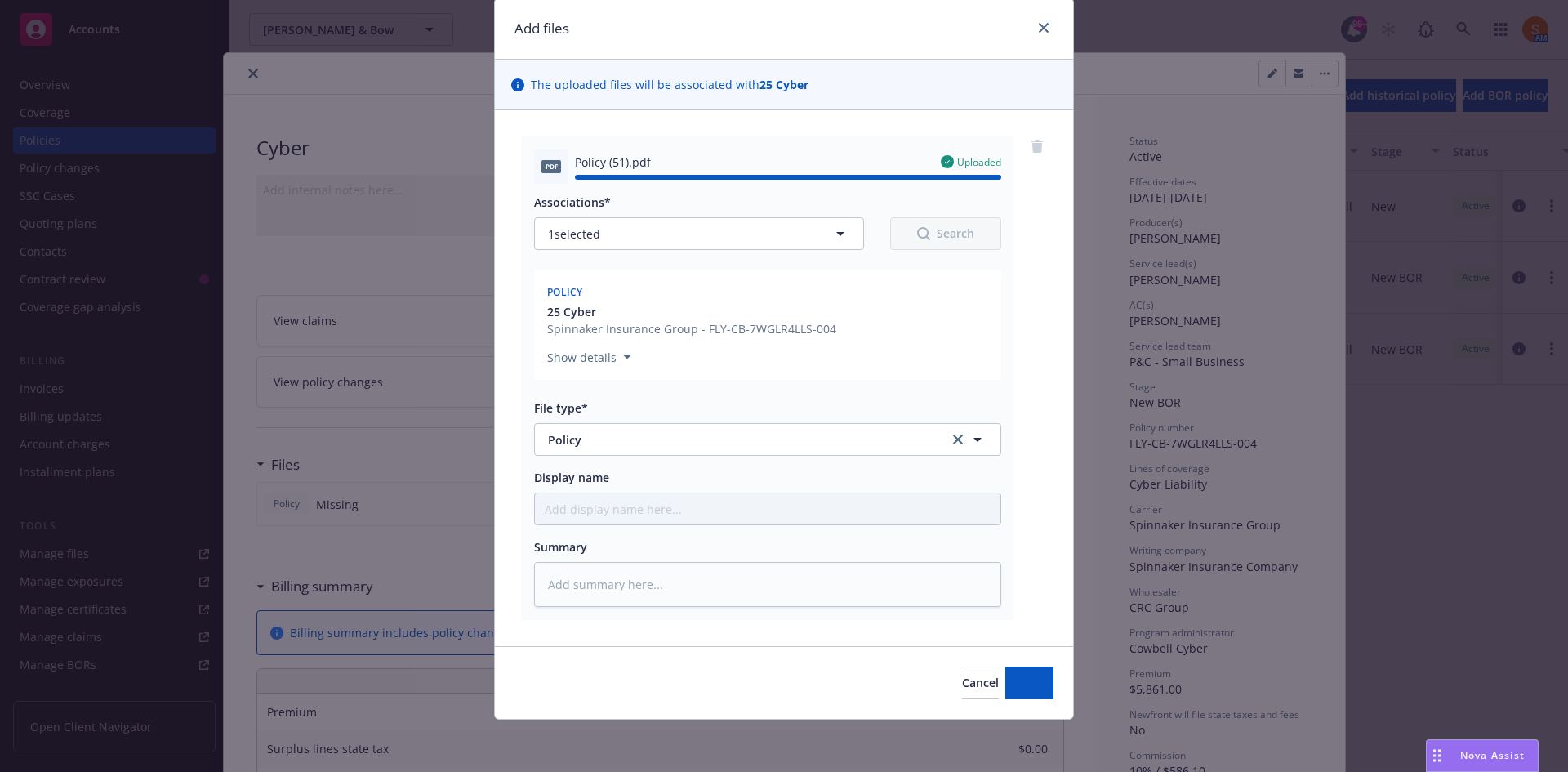
type textarea "x"
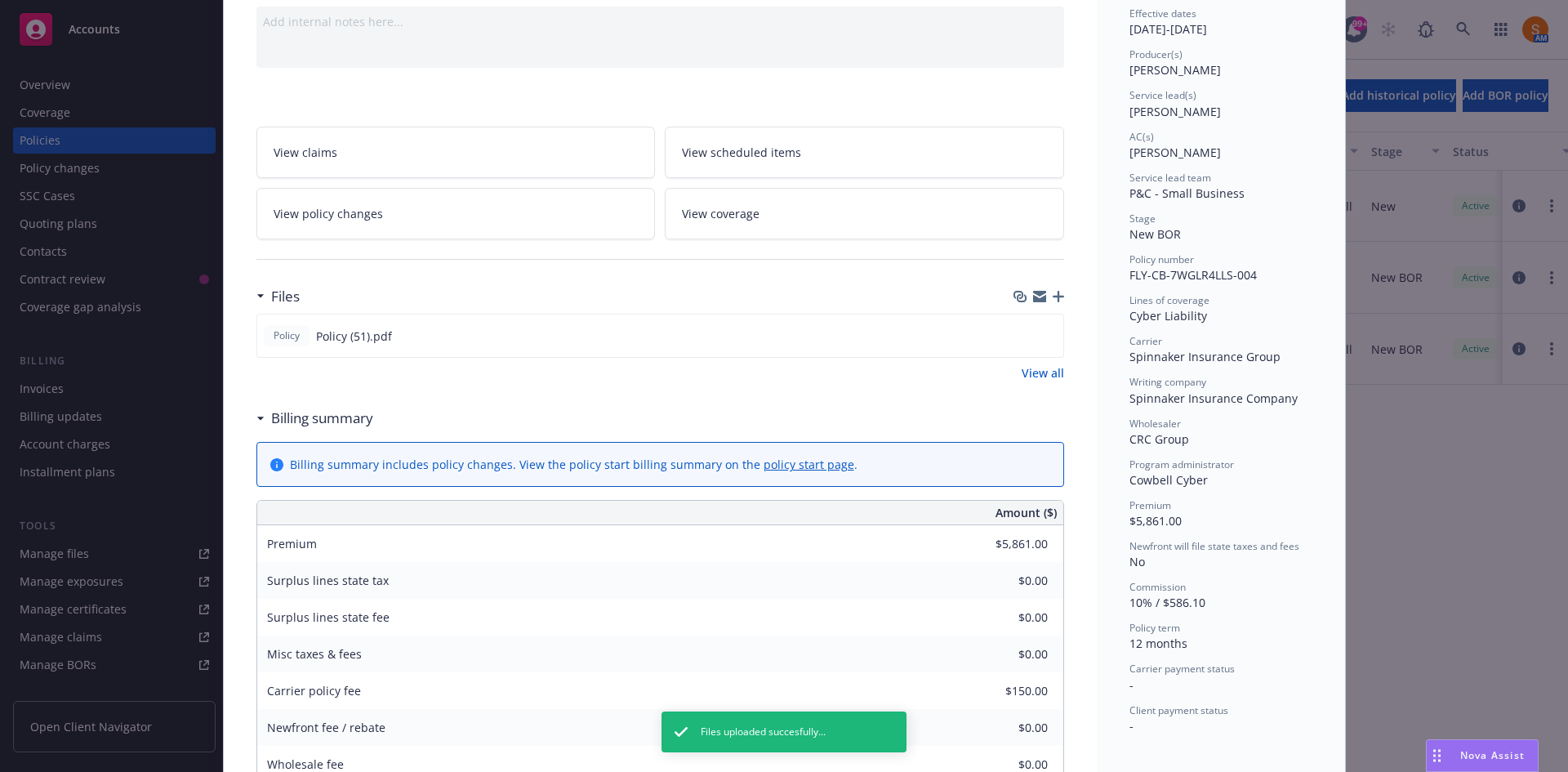
scroll to position [0, 0]
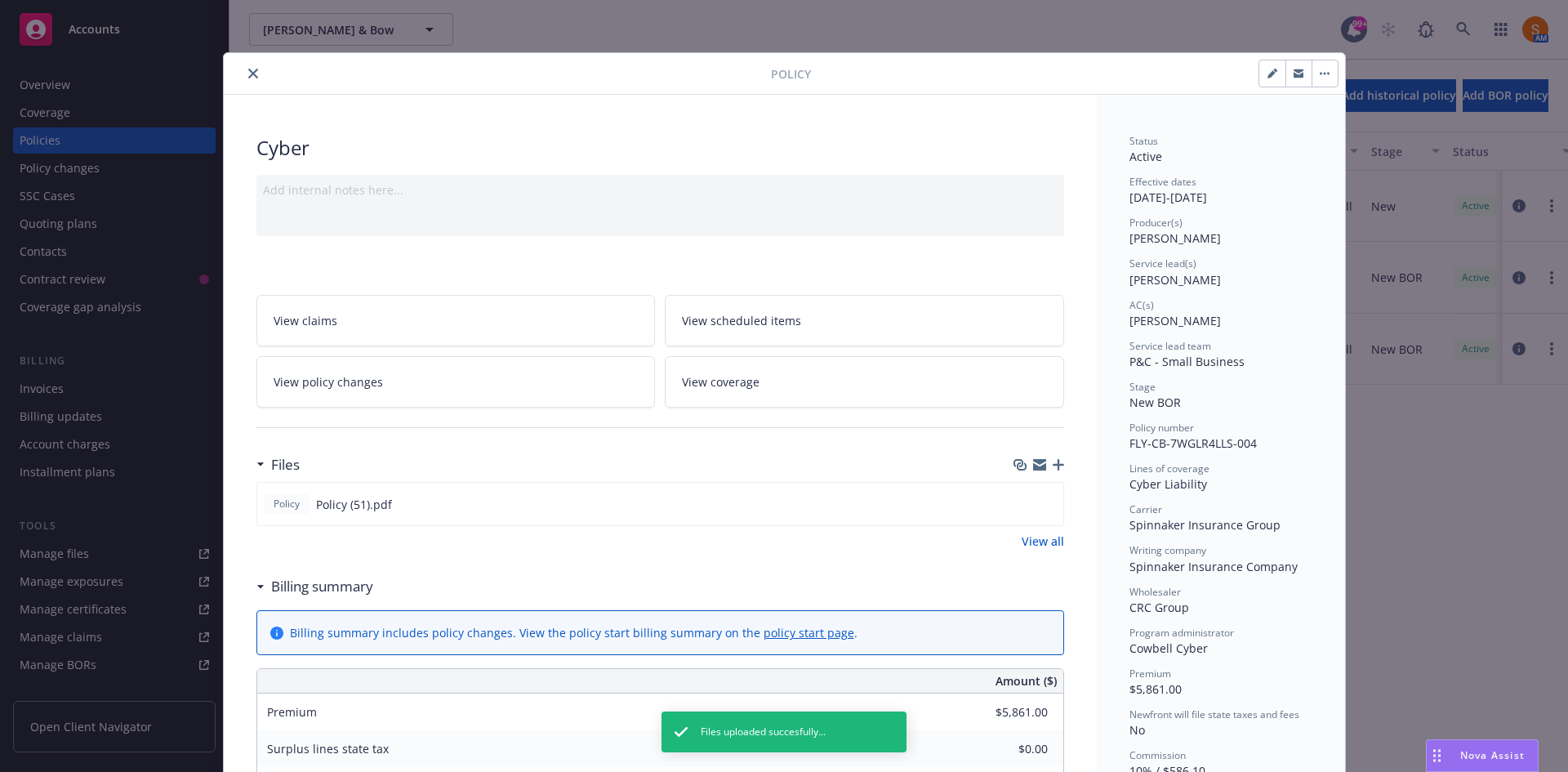
click at [248, 75] on icon "close" at bounding box center [253, 74] width 10 height 10
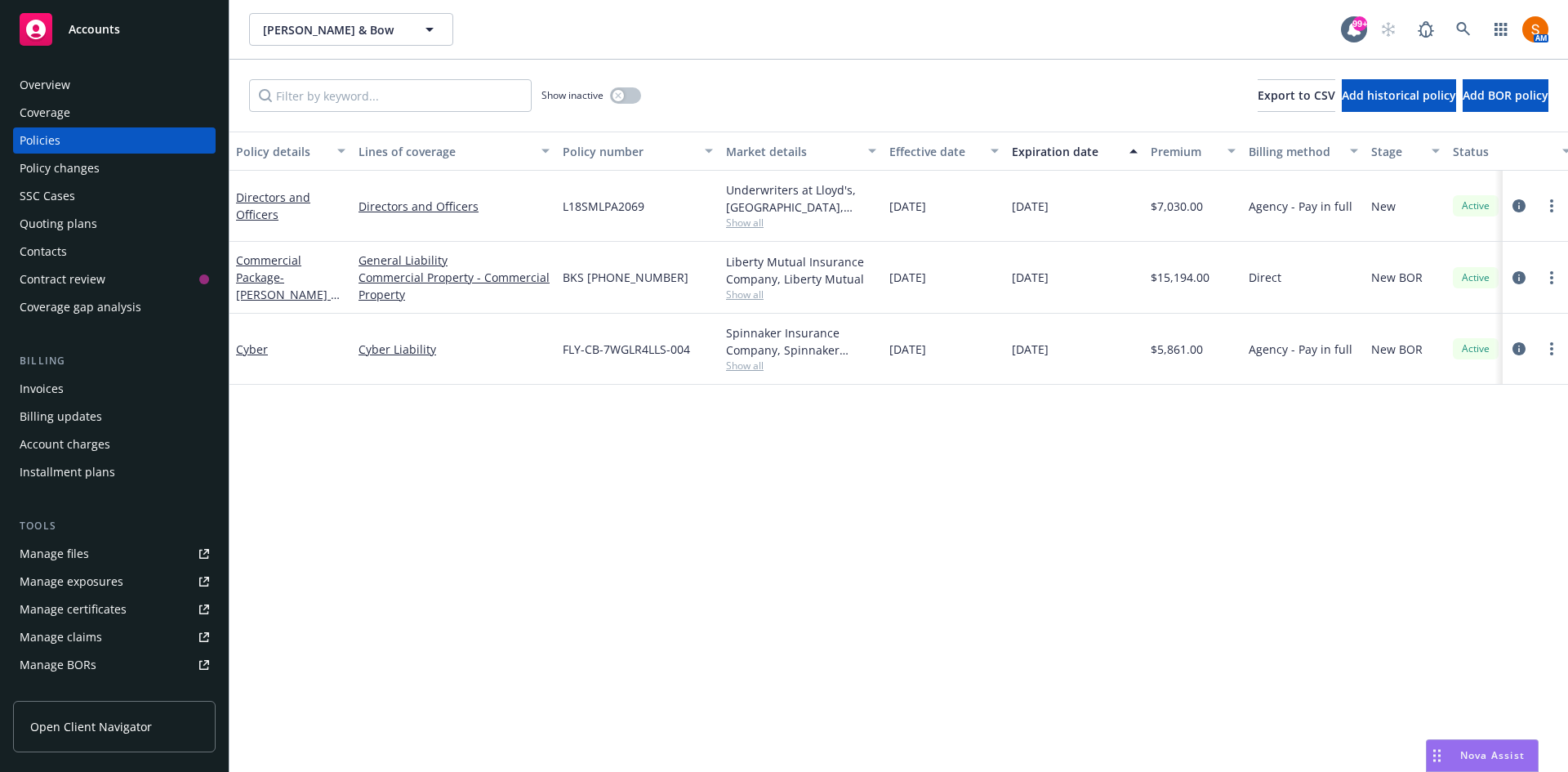
click at [642, 349] on span "FLY-CB-7WGLR4LLS-004" at bounding box center [626, 349] width 128 height 17
copy span "FLY-CB-7WGLR4LLS-004"
click at [1520, 347] on icon "circleInformation" at bounding box center [1519, 349] width 13 height 13
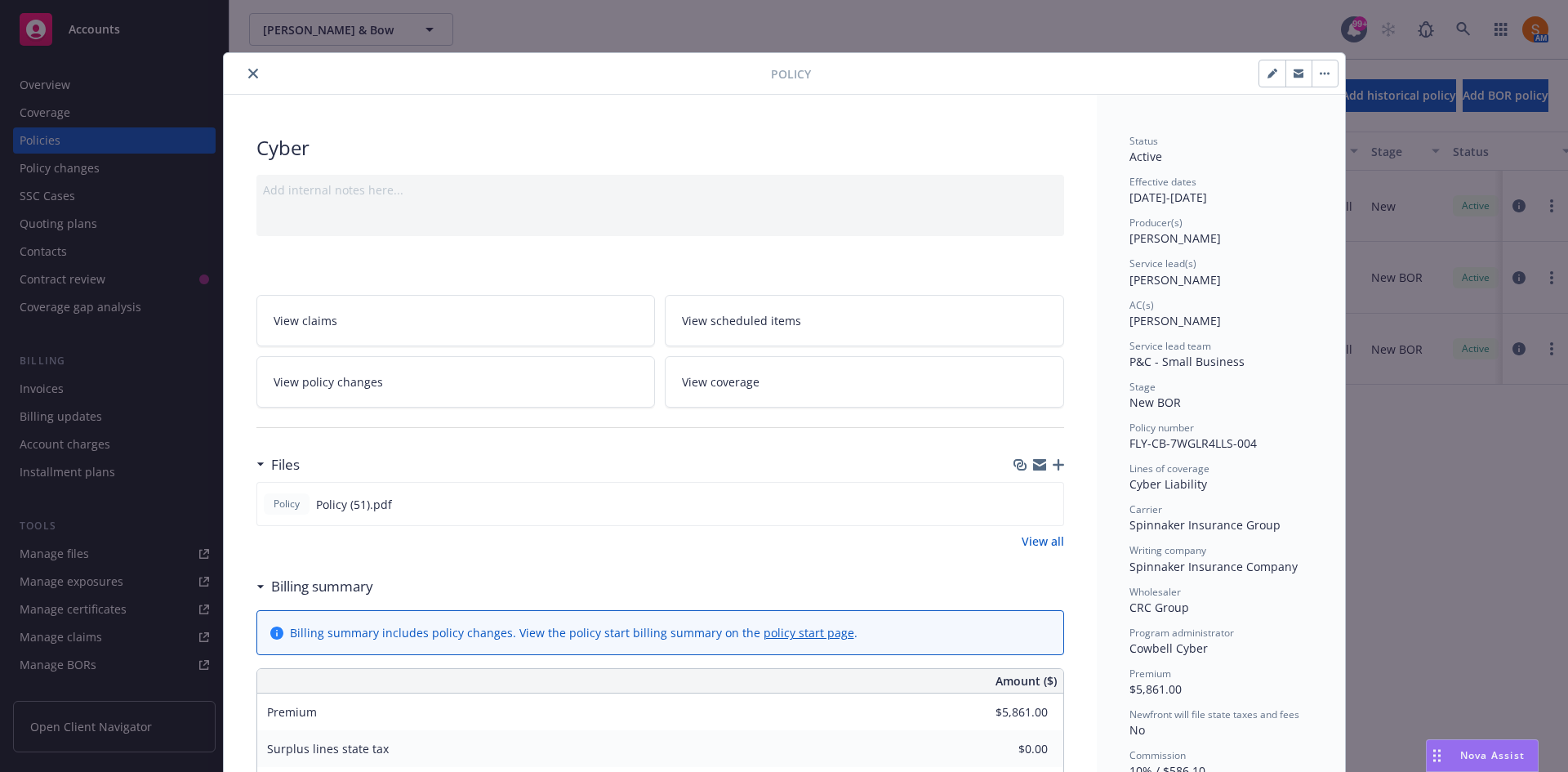
scroll to position [49, 0]
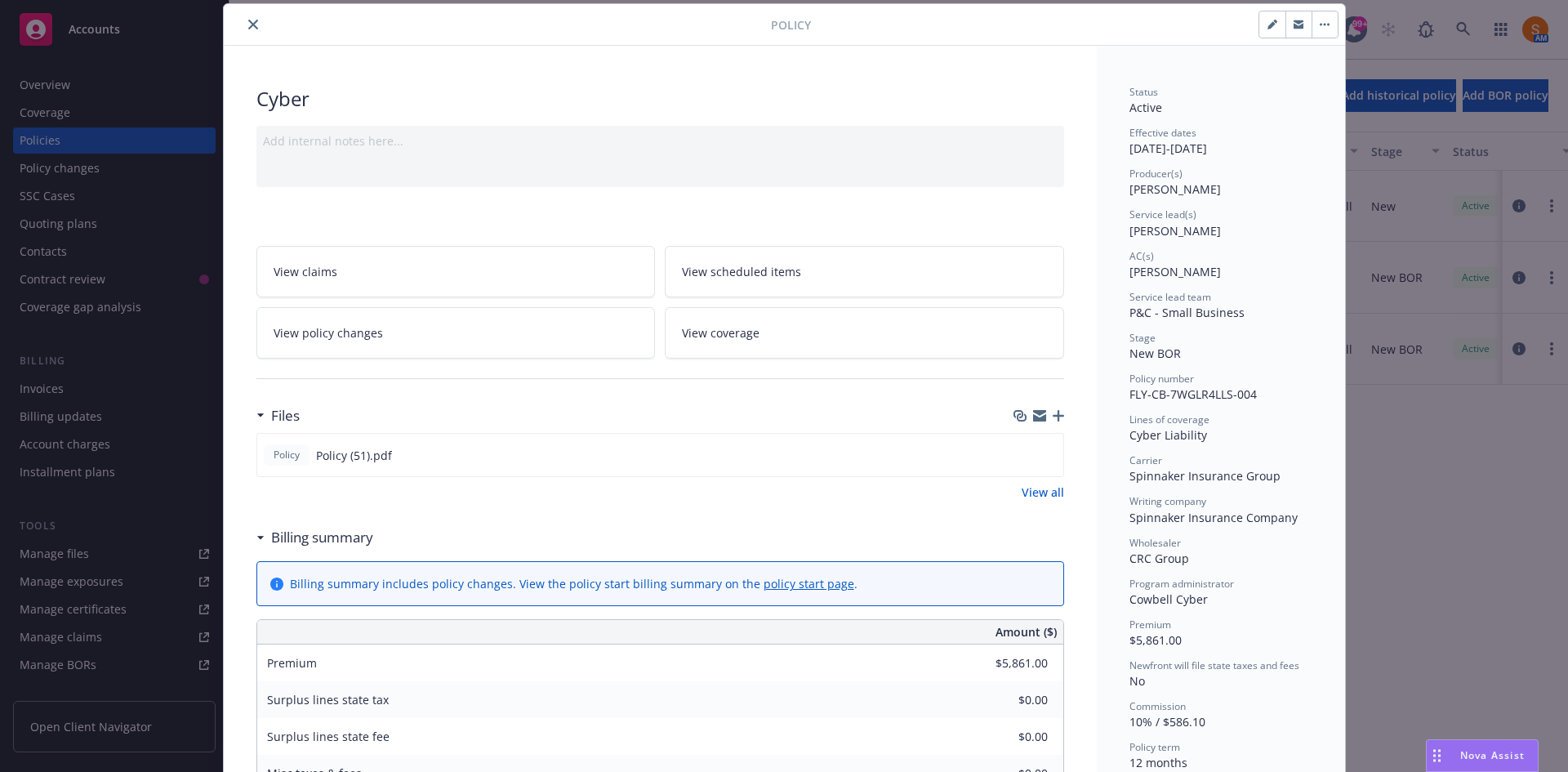
click at [1263, 12] on button "button" at bounding box center [1272, 24] width 26 height 26
select select "NEW_BOR"
select select "12"
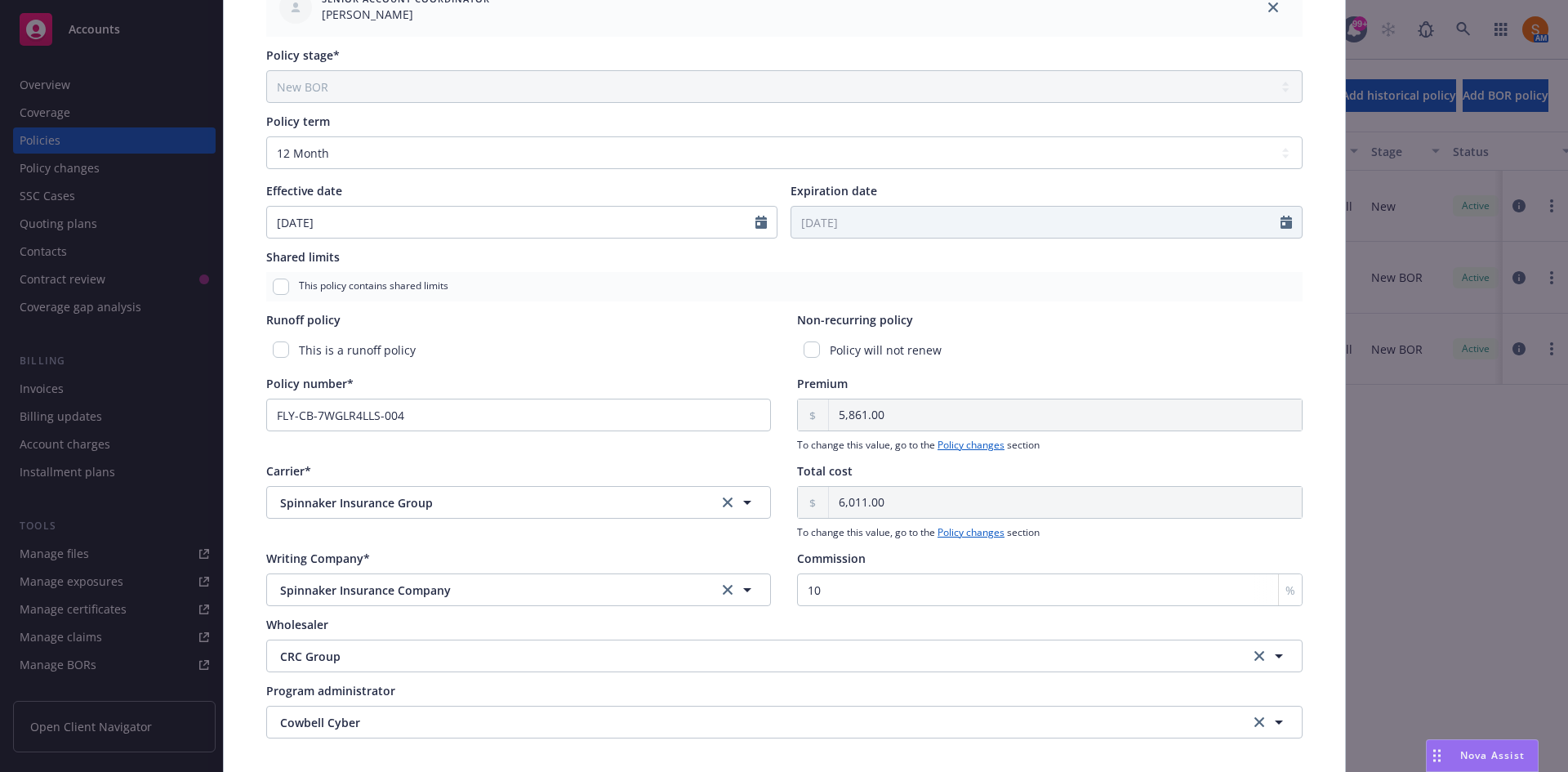
scroll to position [564, 0]
click at [484, 422] on input "FLY-CB-7WGLR4LLS-004" at bounding box center [519, 414] width 505 height 33
paste input "B"
click at [484, 422] on input "FLY-CB-7WGLR4LLS-004B" at bounding box center [519, 414] width 505 height 33
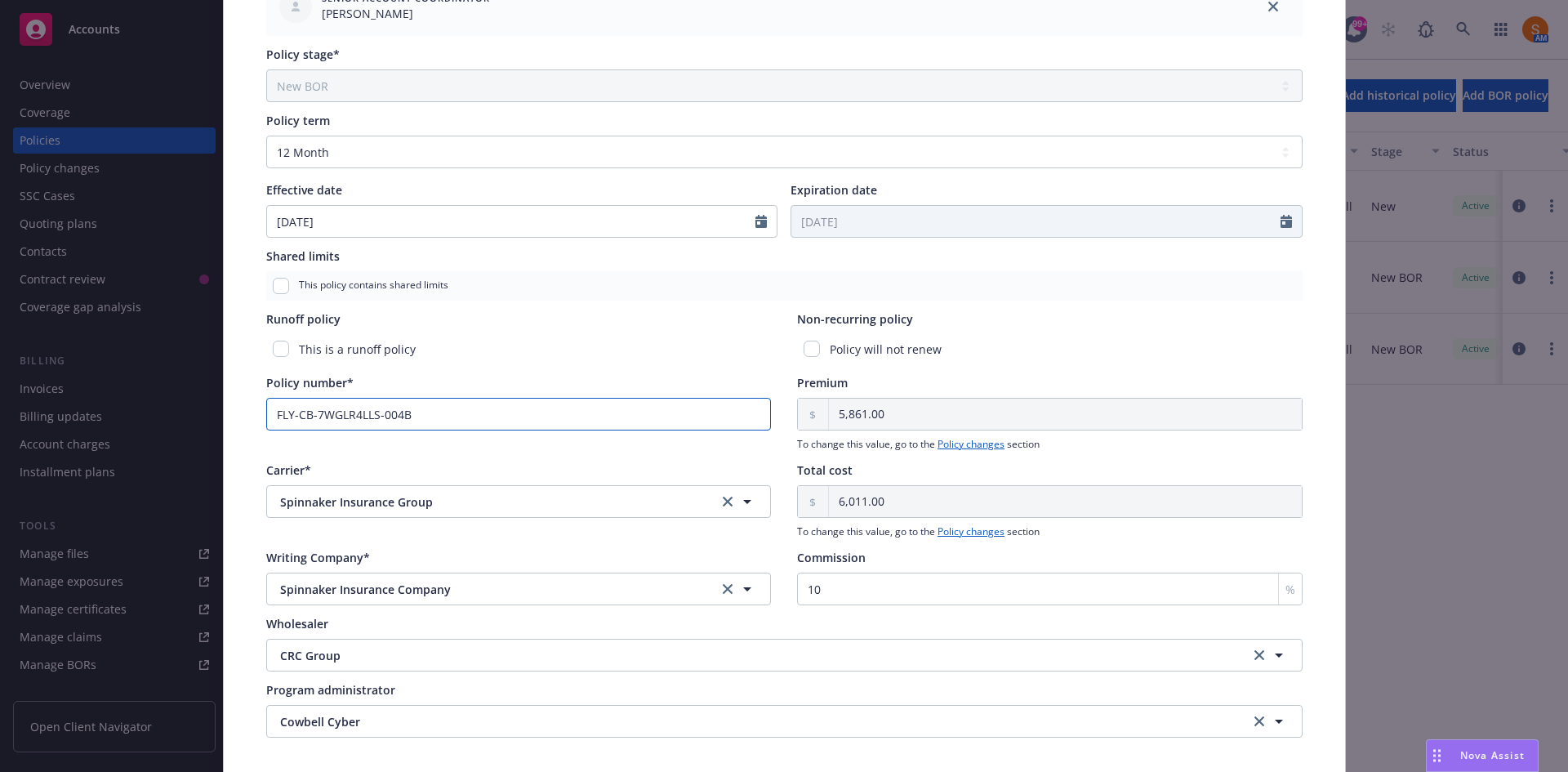
scroll to position [0, 0]
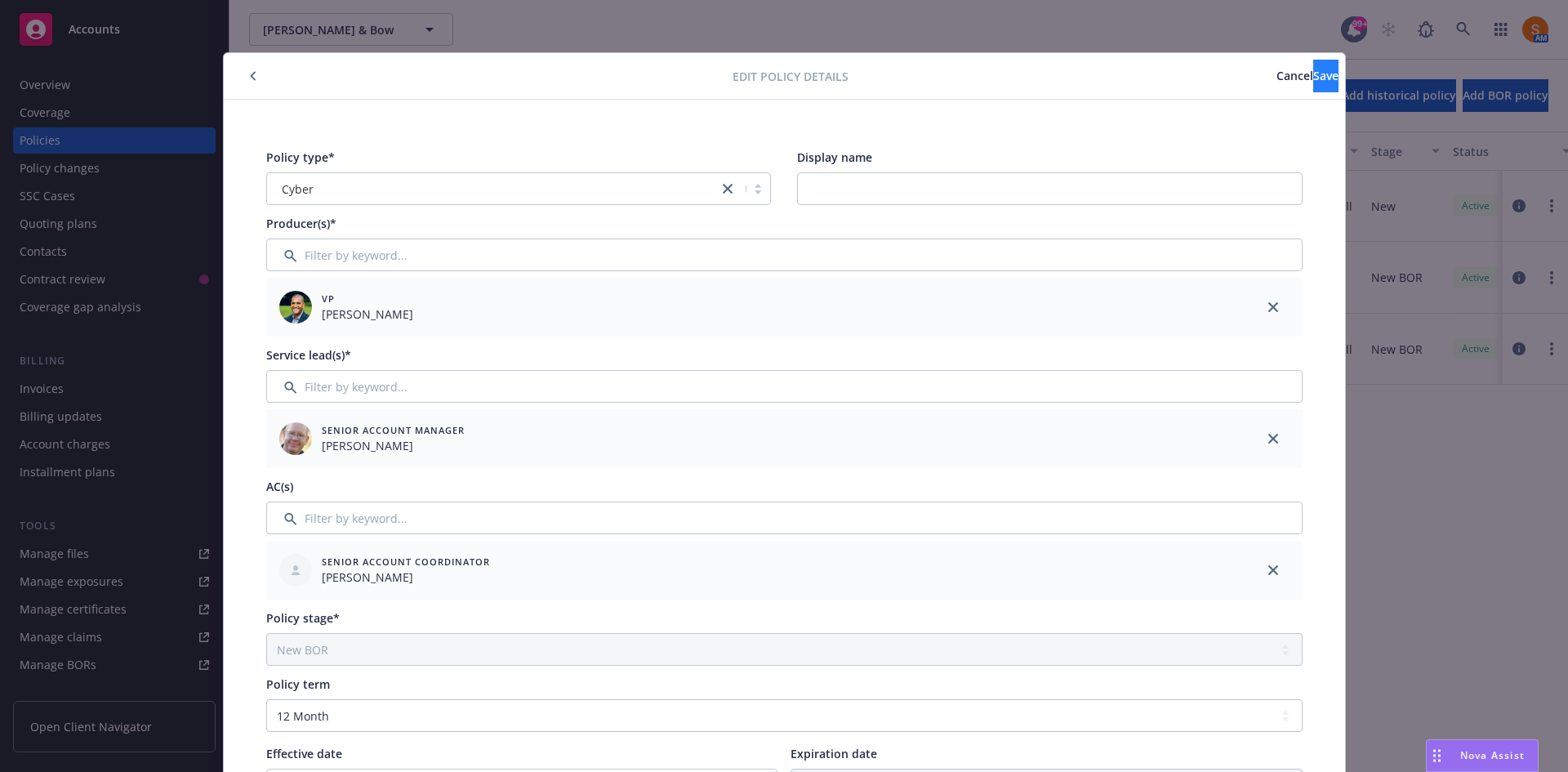
type input "FLY-CB-7WGLR4LLS-004B"
click at [1313, 88] on button "Save" at bounding box center [1325, 76] width 25 height 33
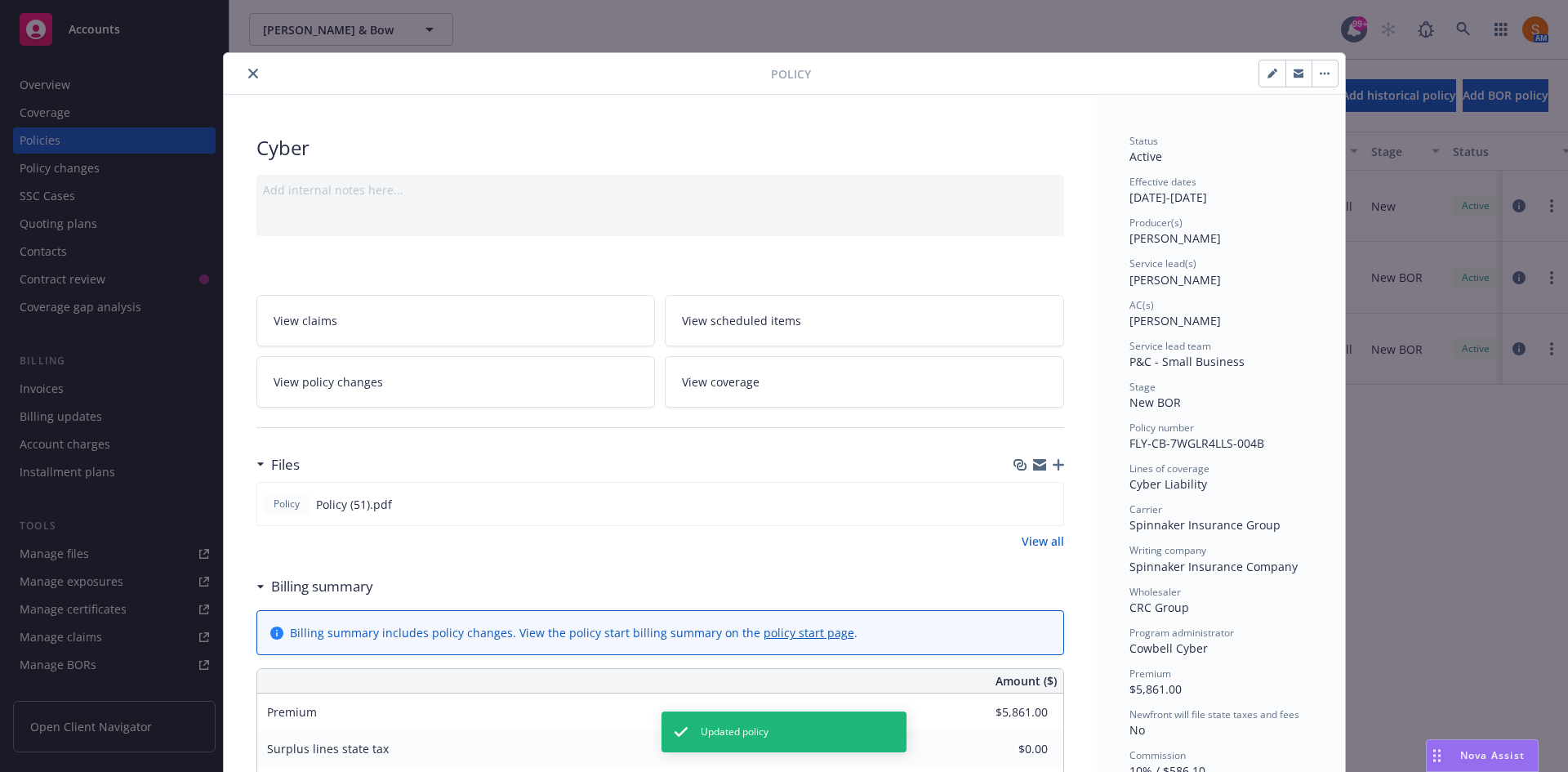
click at [246, 80] on button "close" at bounding box center [253, 73] width 19 height 19
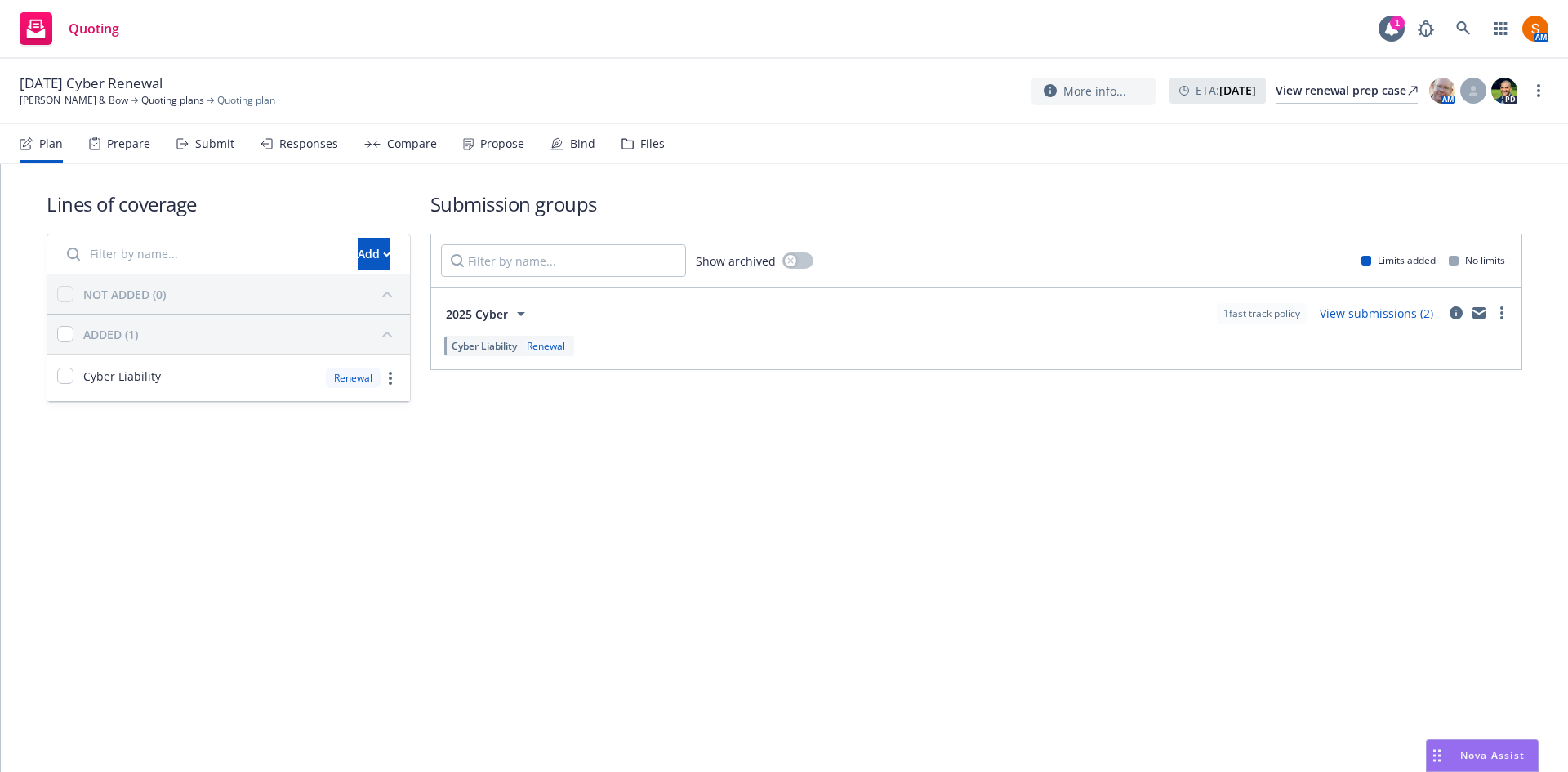
click at [480, 137] on div "Propose" at bounding box center [503, 144] width 44 height 13
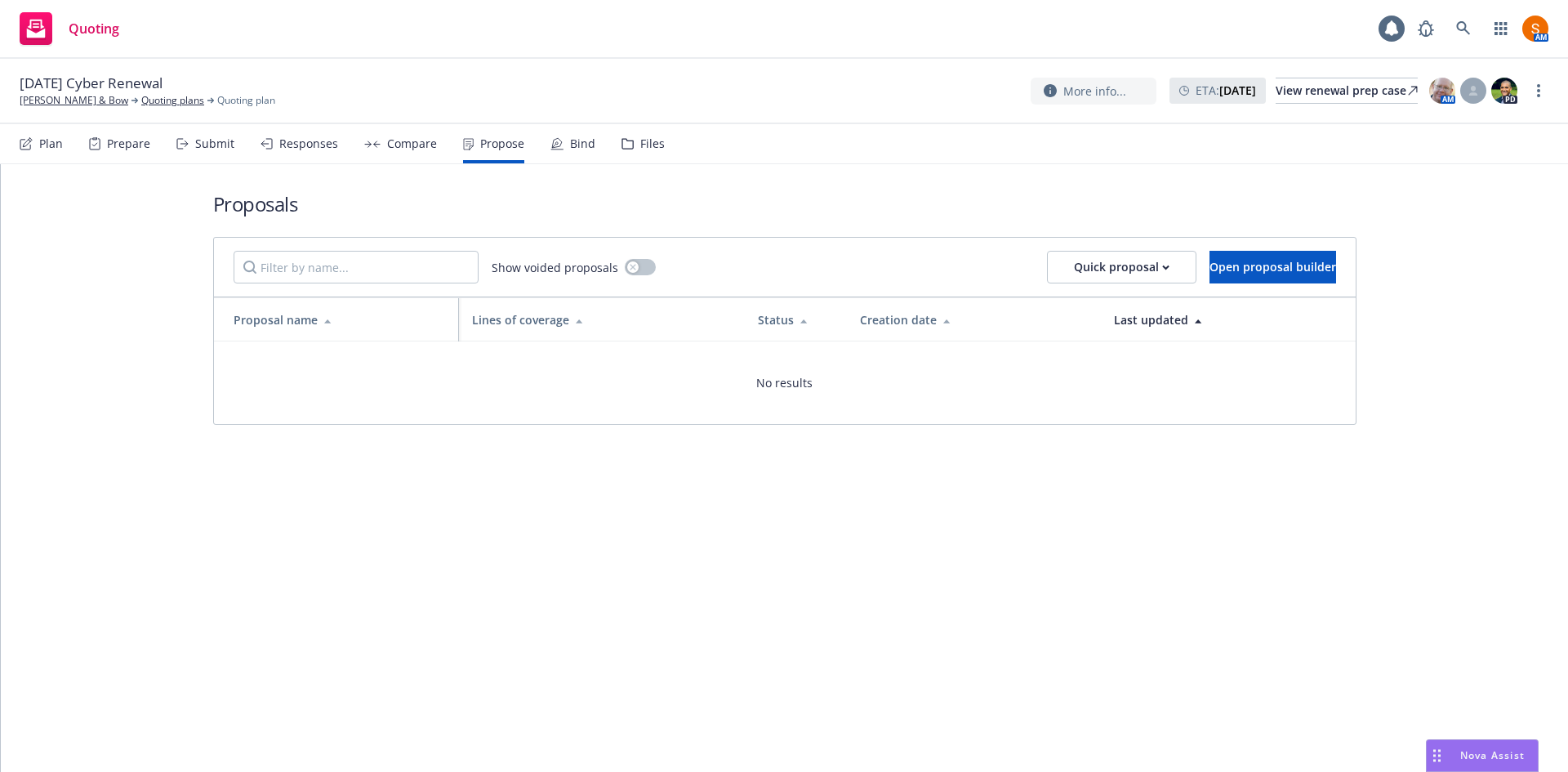
click at [570, 140] on div "Bind" at bounding box center [582, 144] width 25 height 13
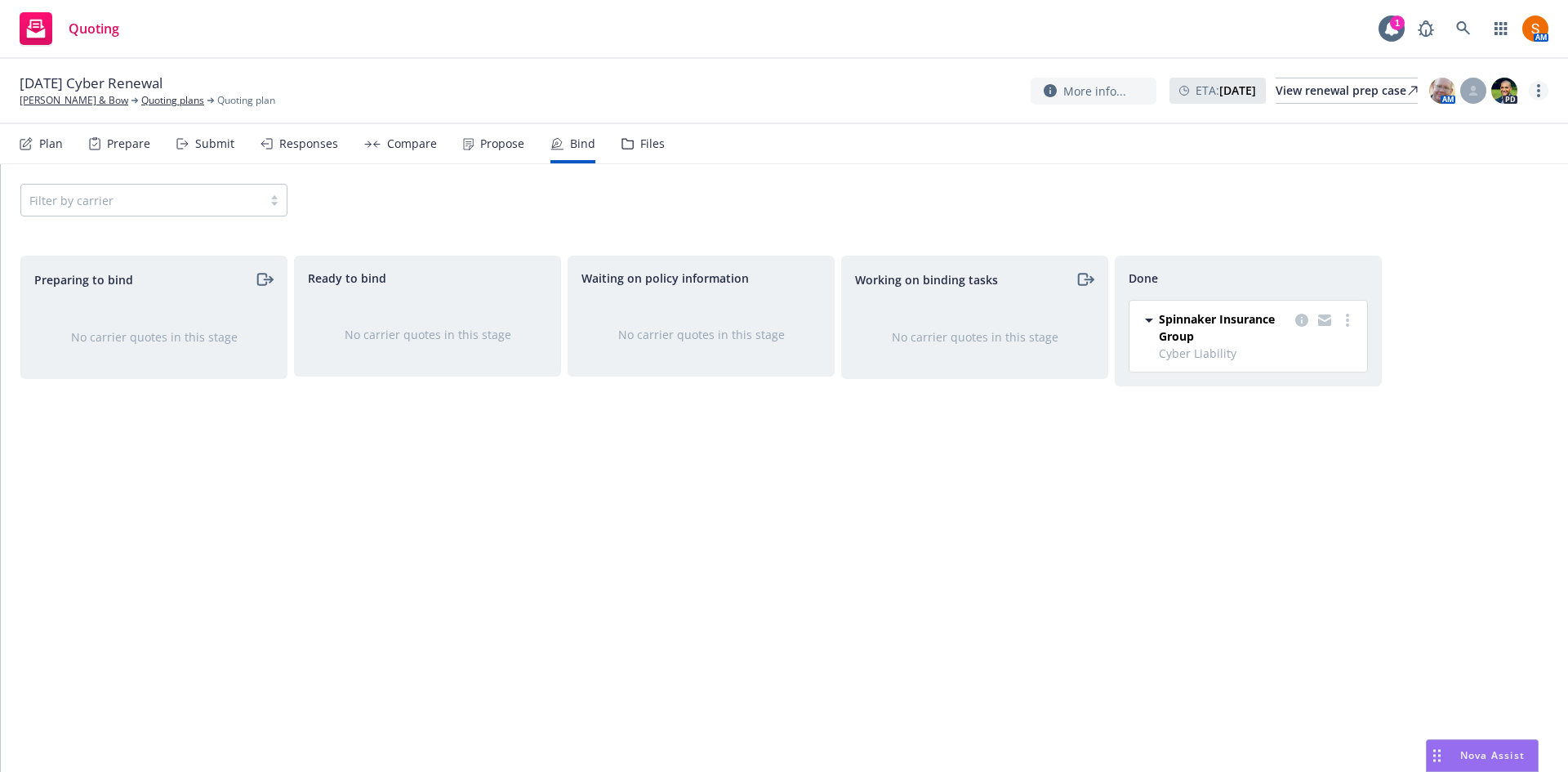
click at [1538, 85] on circle "more" at bounding box center [1538, 85] width 3 height 3
click at [1456, 267] on link "Archive quoting plan" at bounding box center [1457, 255] width 182 height 33
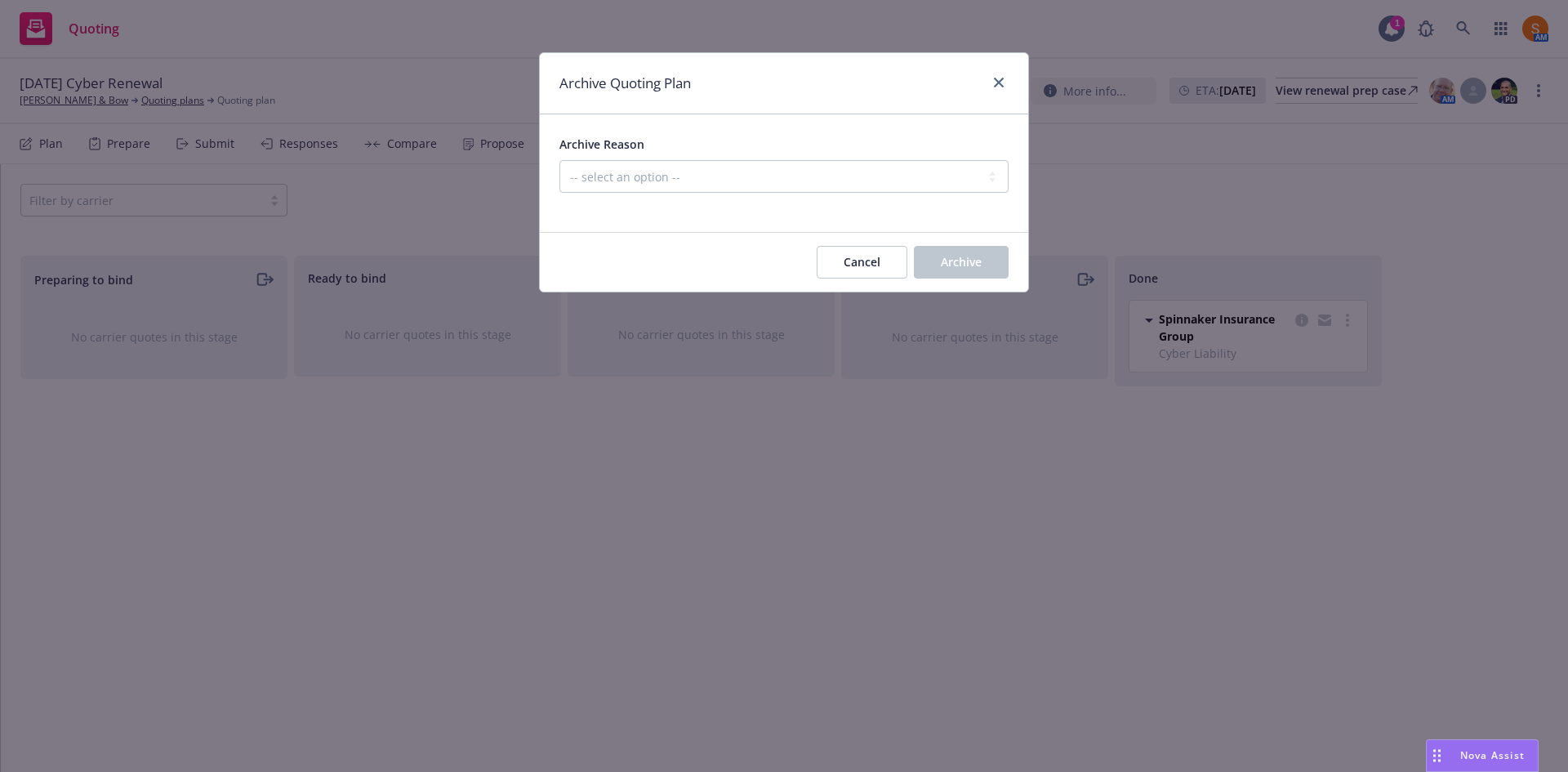
click at [753, 194] on div at bounding box center [784, 202] width 449 height 19
click at [754, 190] on select "-- select an option -- All policies in this renewal plan are auto-renewed Creat…" at bounding box center [784, 176] width 449 height 33
select select "ARCHIVED_RENEWAL_COMPLETED"
click at [559, 160] on select "-- select an option -- All policies in this renewal plan are auto-renewed Creat…" at bounding box center [784, 176] width 449 height 33
click at [948, 255] on span "Archive" at bounding box center [961, 262] width 41 height 15
